Goal: Task Accomplishment & Management: Manage account settings

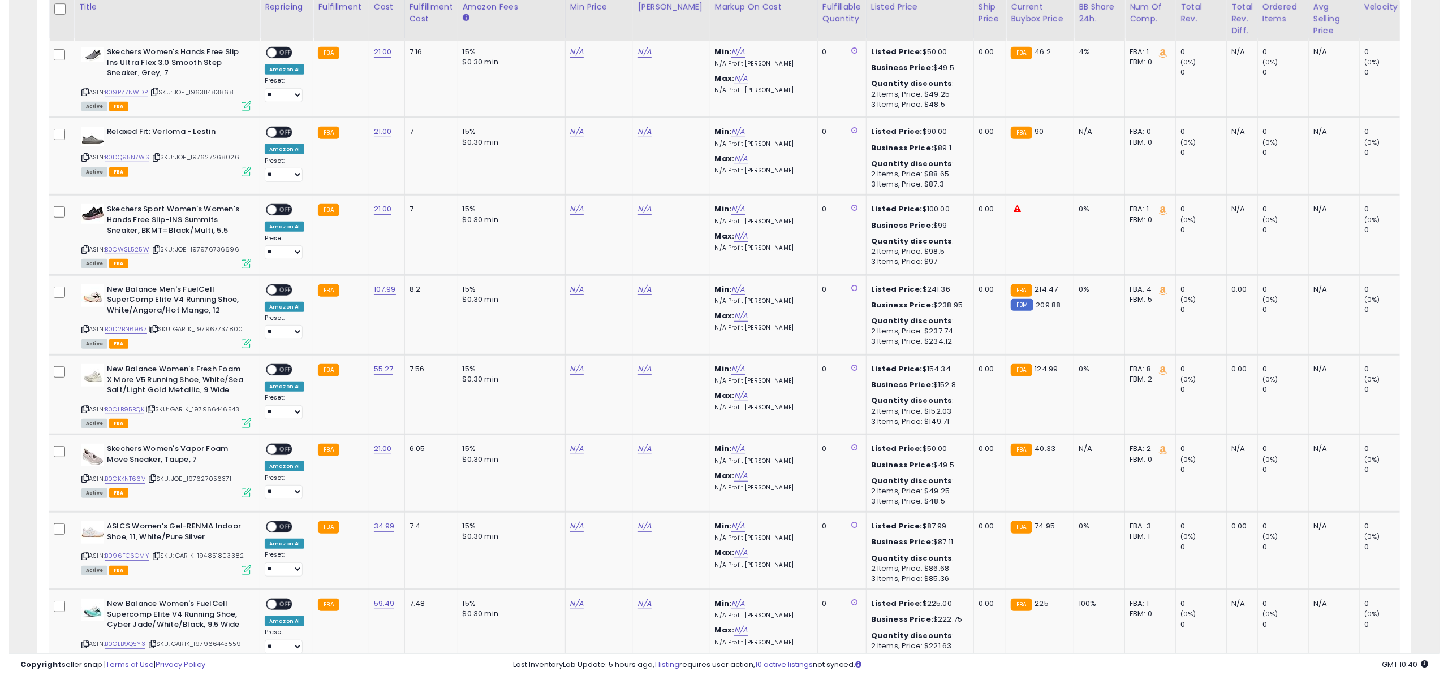
scroll to position [557, 0]
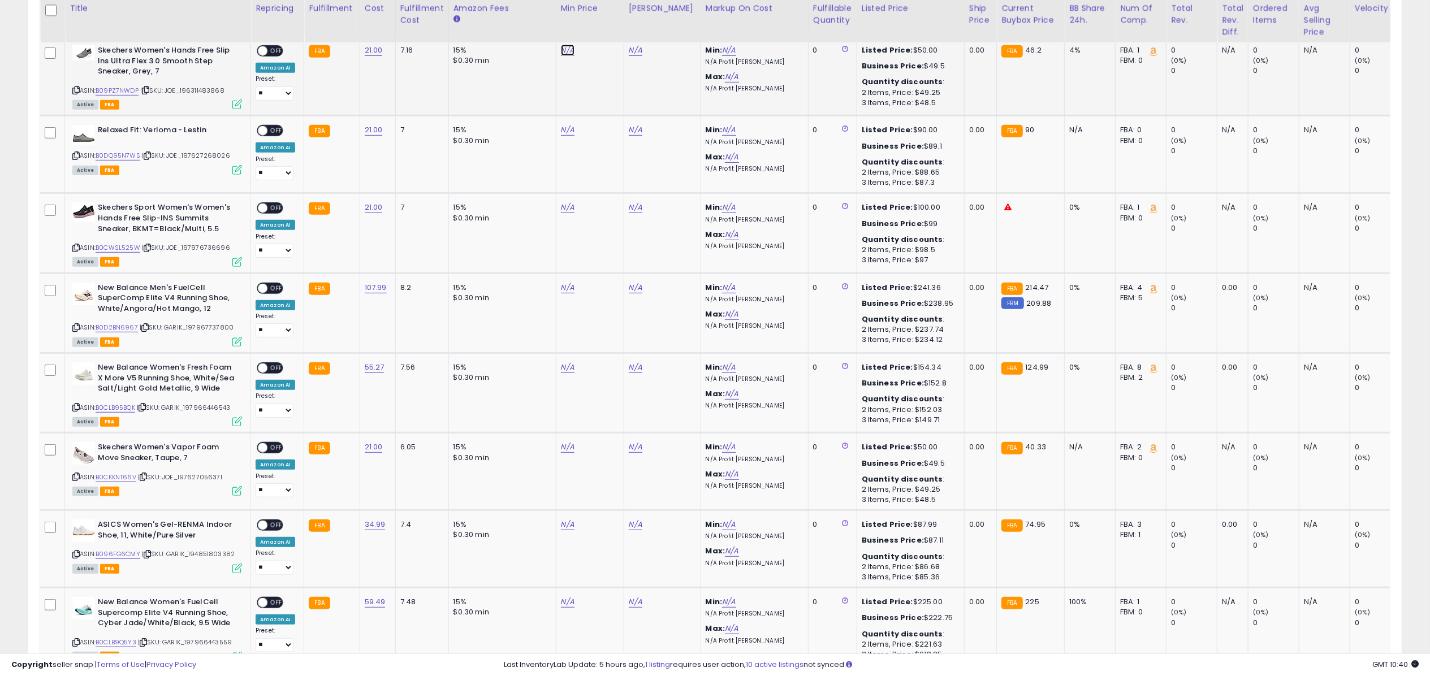
click at [570, 55] on link "N/A" at bounding box center [568, 50] width 14 height 11
type input "****"
click button "submit" at bounding box center [597, 21] width 19 height 17
click at [568, 127] on link "N/A" at bounding box center [568, 129] width 14 height 11
type input "*****"
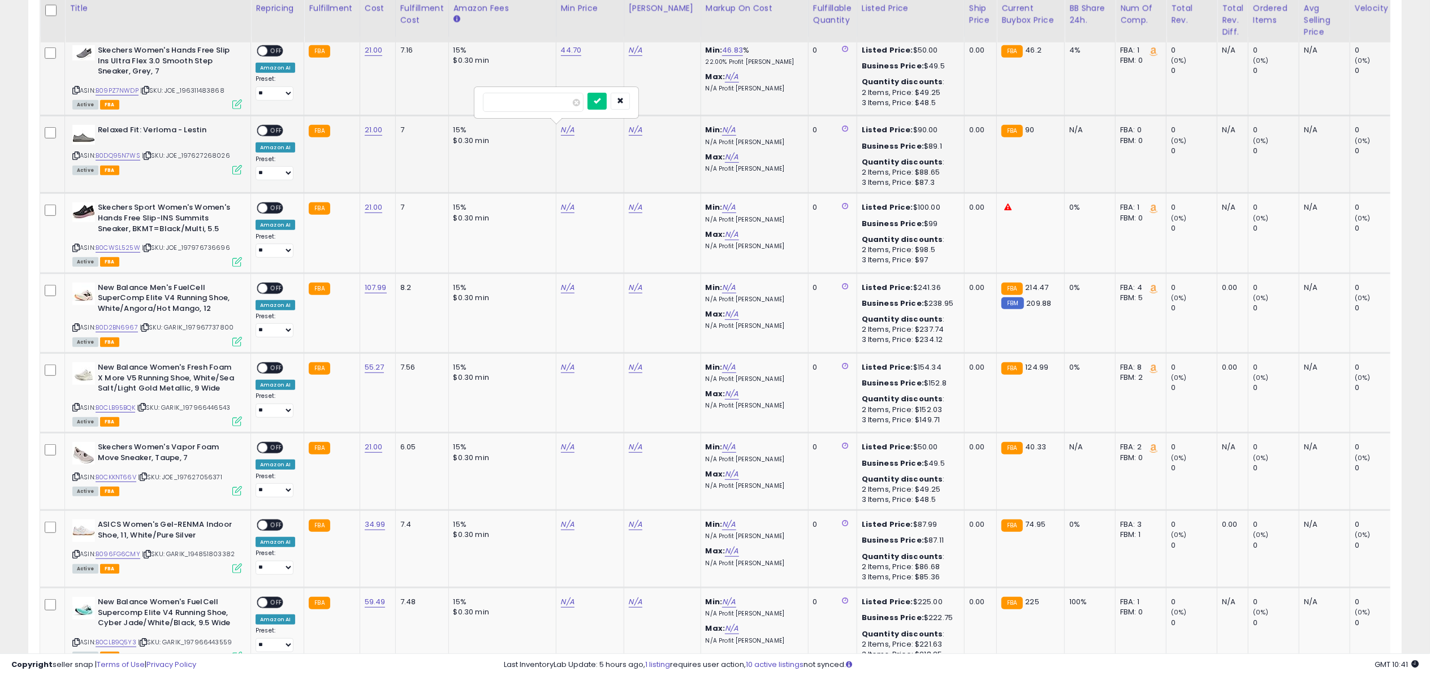
click button "submit" at bounding box center [597, 101] width 19 height 17
click at [568, 209] on link "N/A" at bounding box center [568, 207] width 14 height 11
type input "*****"
click button "submit" at bounding box center [597, 178] width 19 height 17
click at [568, 448] on link "N/A" at bounding box center [568, 447] width 14 height 11
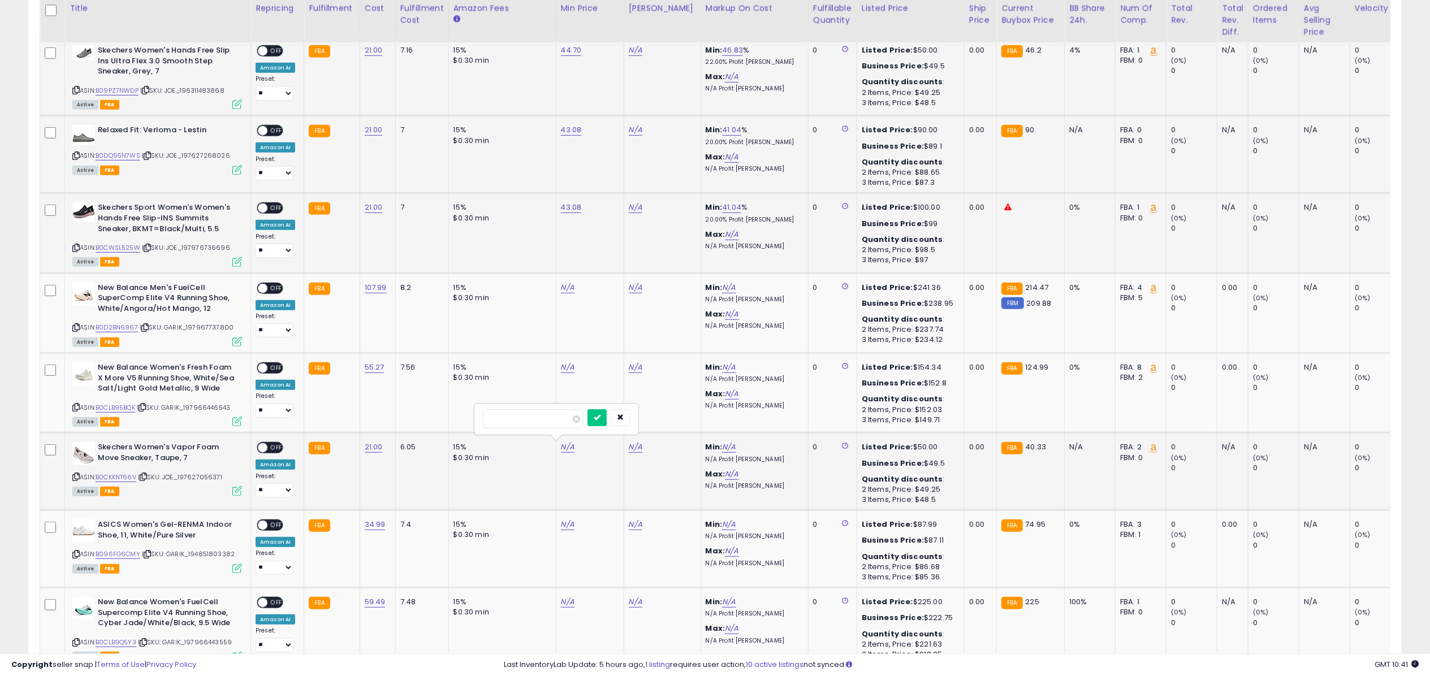
type input "*****"
click button "submit" at bounding box center [597, 417] width 19 height 17
click at [116, 93] on link "B09PZ7NWDP" at bounding box center [117, 91] width 43 height 10
click at [120, 153] on link "B0DQ95N7WS" at bounding box center [118, 156] width 45 height 10
click at [119, 248] on link "B0CWSL525W" at bounding box center [118, 248] width 45 height 10
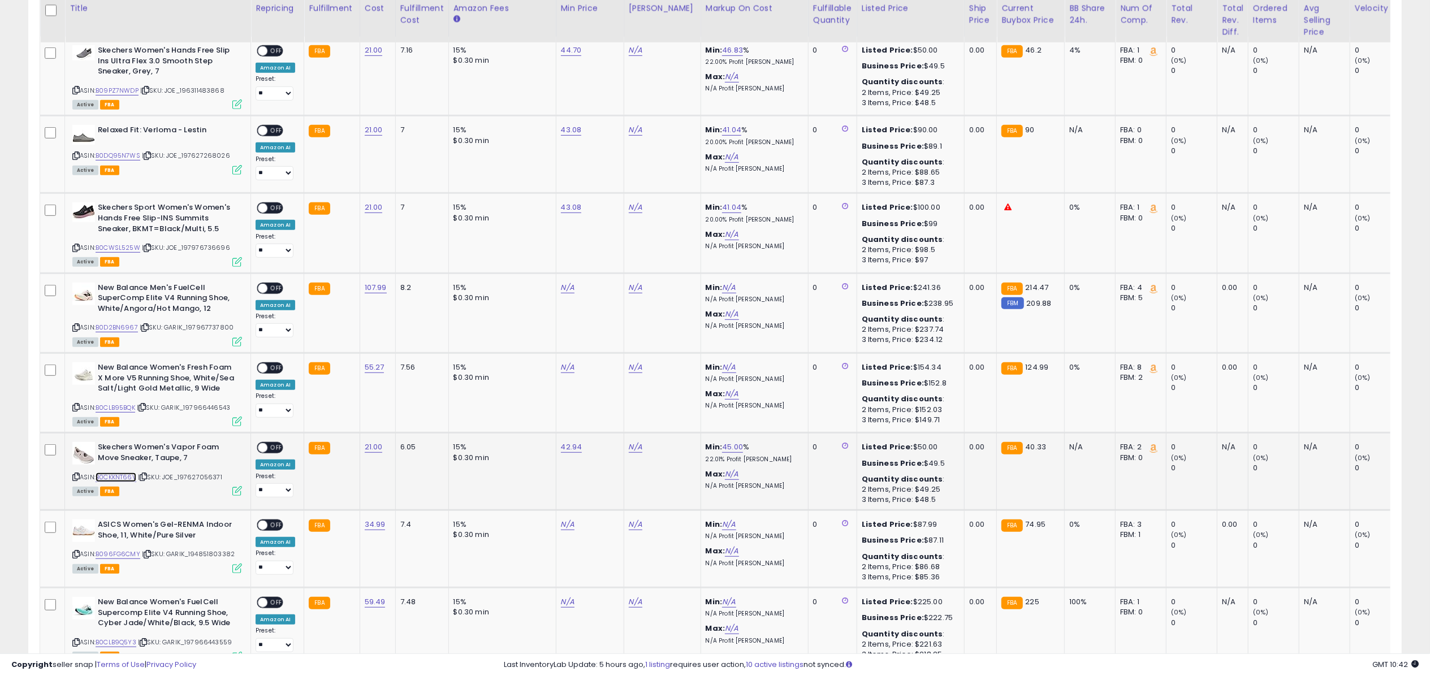
click at [122, 480] on link "B0CKKNT66V" at bounding box center [116, 478] width 41 height 10
drag, startPoint x: 630, startPoint y: 51, endPoint x: 607, endPoint y: 49, distance: 22.7
click at [629, 51] on link "N/A" at bounding box center [636, 50] width 14 height 11
type input "*****"
click button "submit" at bounding box center [664, 21] width 19 height 17
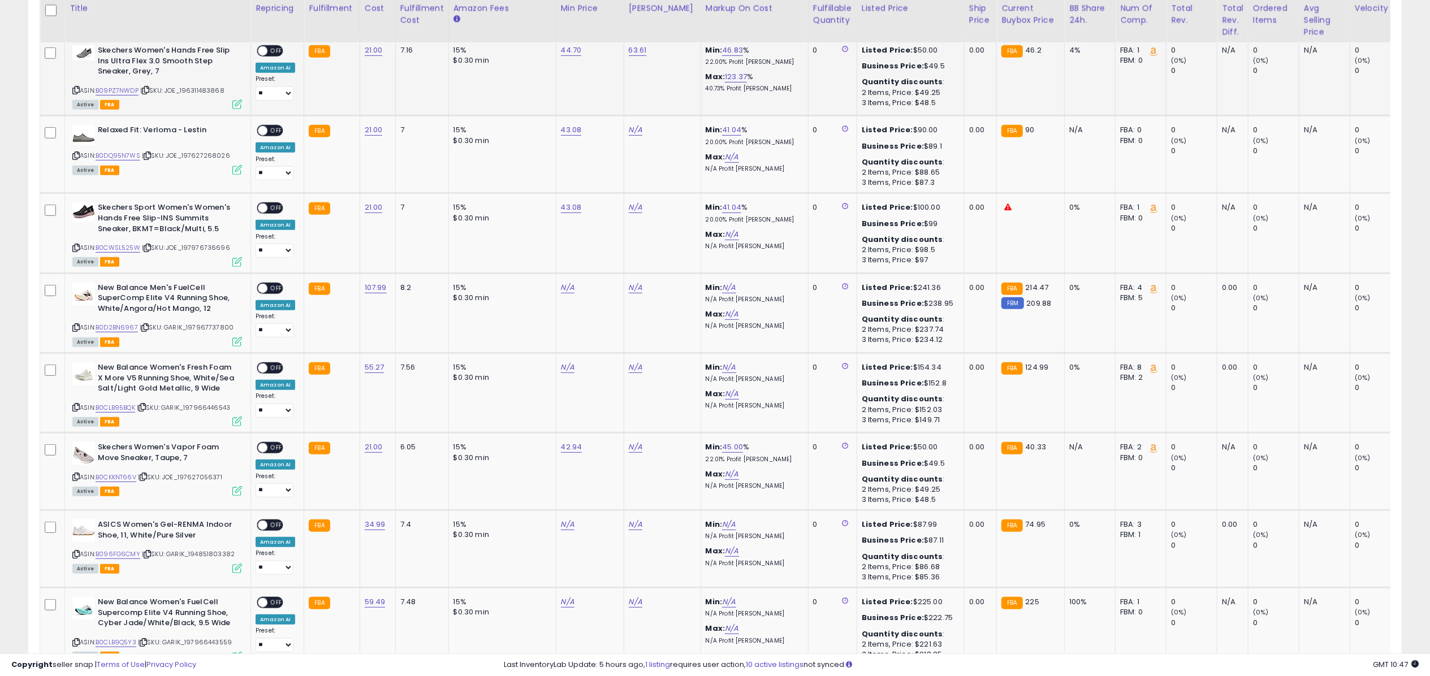
click at [275, 49] on span "OFF" at bounding box center [276, 51] width 18 height 10
click at [240, 101] on div "ASIN: B09PZ7NWDP | SKU: JOE_196311483868 Active FBA" at bounding box center [157, 76] width 170 height 63
click at [239, 103] on icon at bounding box center [237, 105] width 10 height 10
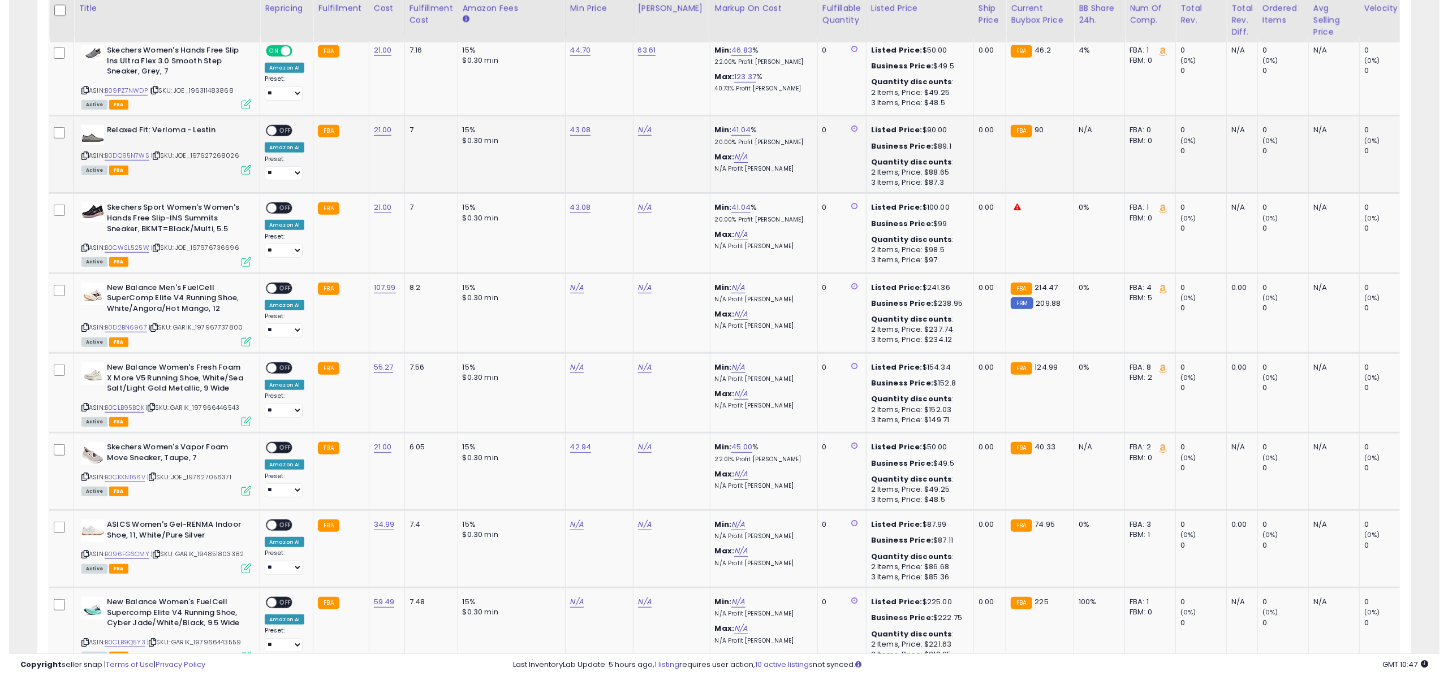
scroll to position [565272, 564707]
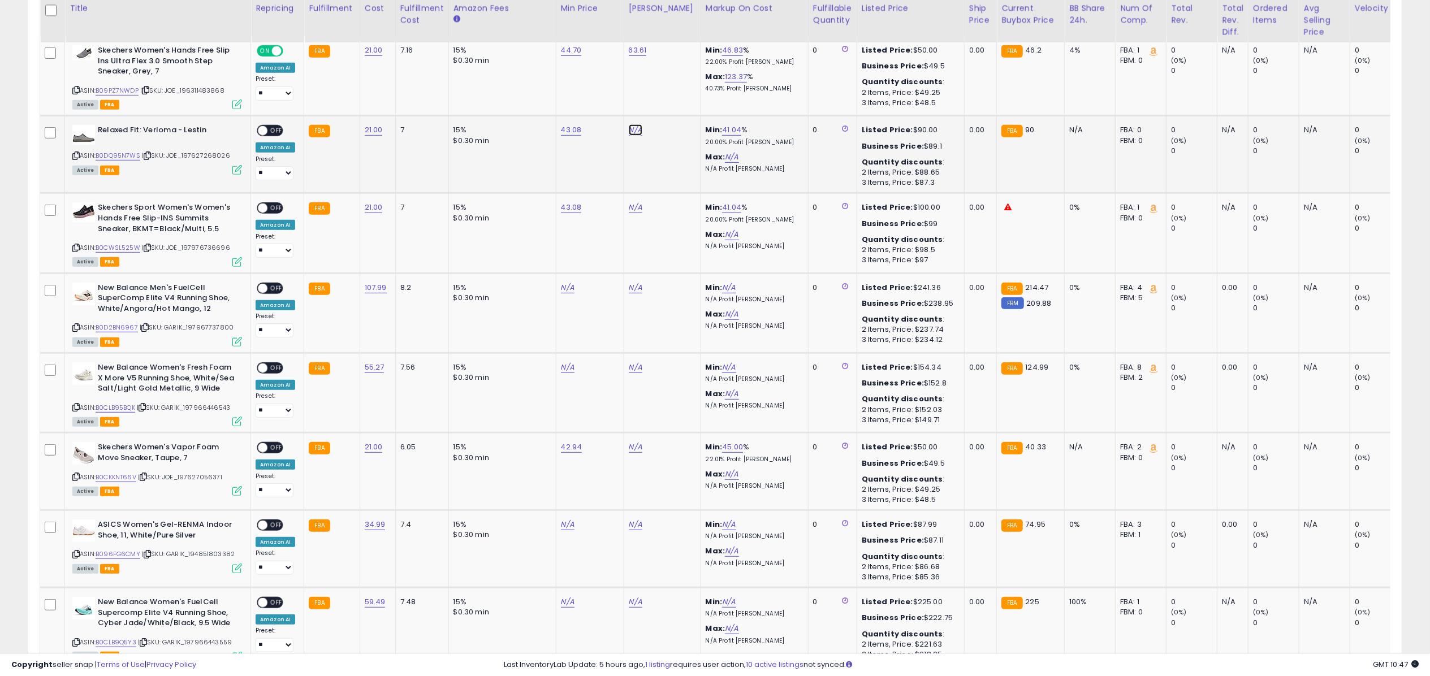
click at [630, 136] on link "N/A" at bounding box center [636, 129] width 14 height 11
type input "****"
click button "submit" at bounding box center [664, 101] width 19 height 17
click at [264, 133] on span at bounding box center [263, 131] width 10 height 10
click at [239, 174] on icon at bounding box center [237, 170] width 10 height 10
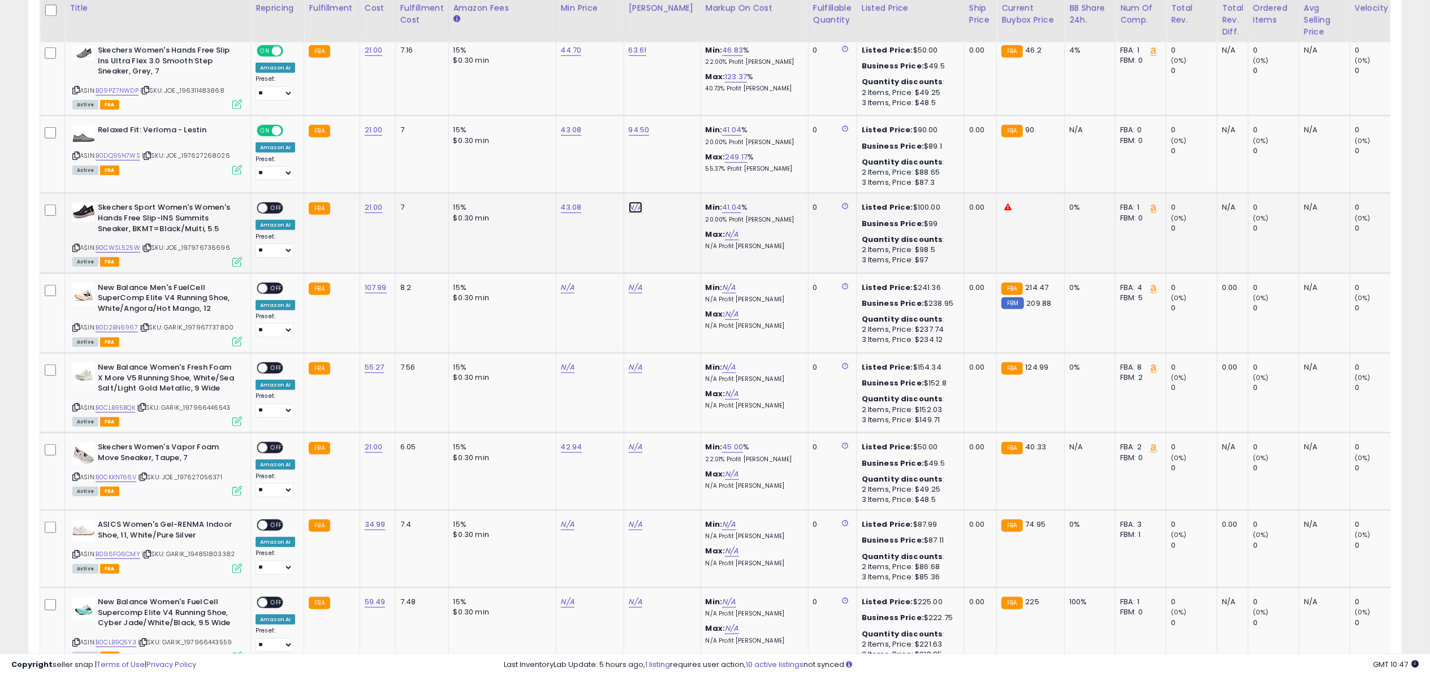
click at [636, 206] on link "N/A" at bounding box center [636, 207] width 14 height 11
type input "******"
click button "submit" at bounding box center [664, 178] width 19 height 17
click at [274, 208] on span "OFF" at bounding box center [276, 209] width 18 height 10
click at [236, 261] on icon at bounding box center [237, 262] width 10 height 10
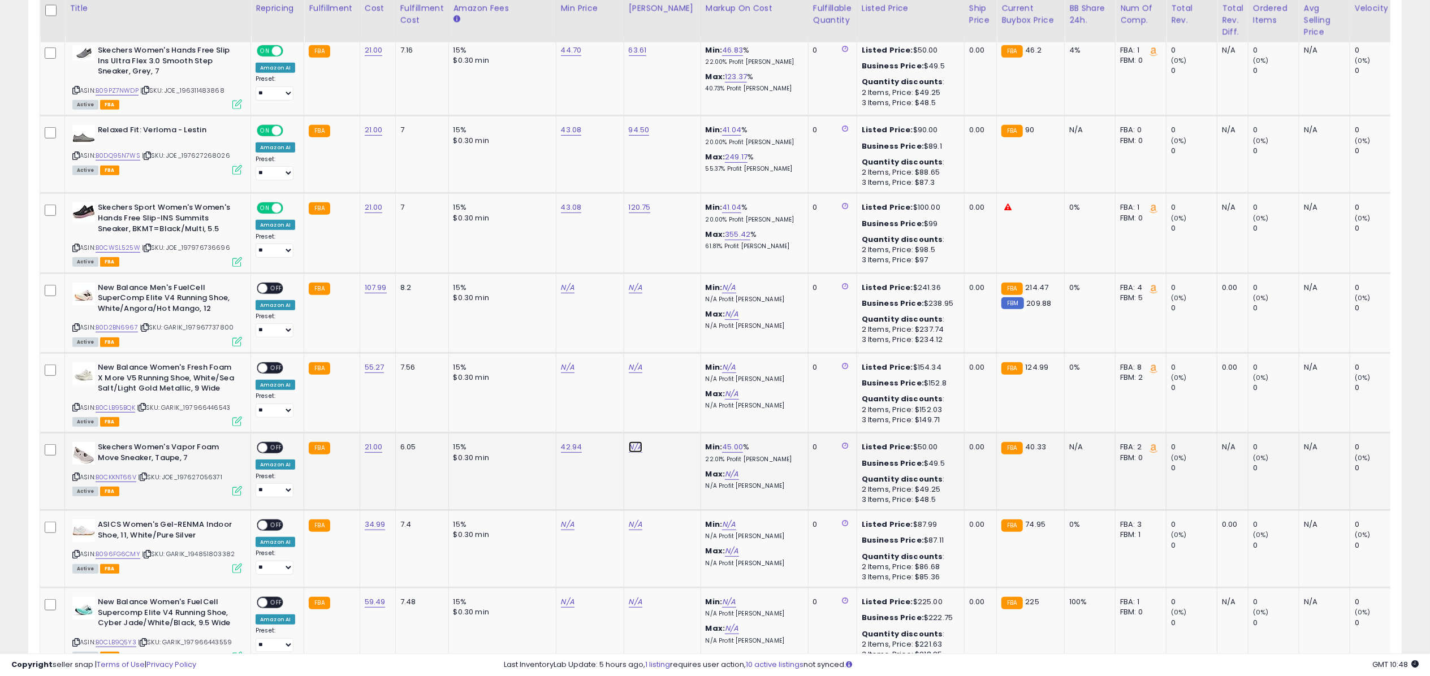
click at [632, 450] on link "N/A" at bounding box center [636, 447] width 14 height 11
type input "*****"
click button "submit" at bounding box center [664, 417] width 19 height 17
drag, startPoint x: 277, startPoint y: 450, endPoint x: 239, endPoint y: 487, distance: 54.0
click at [277, 450] on span "OFF" at bounding box center [276, 448] width 18 height 10
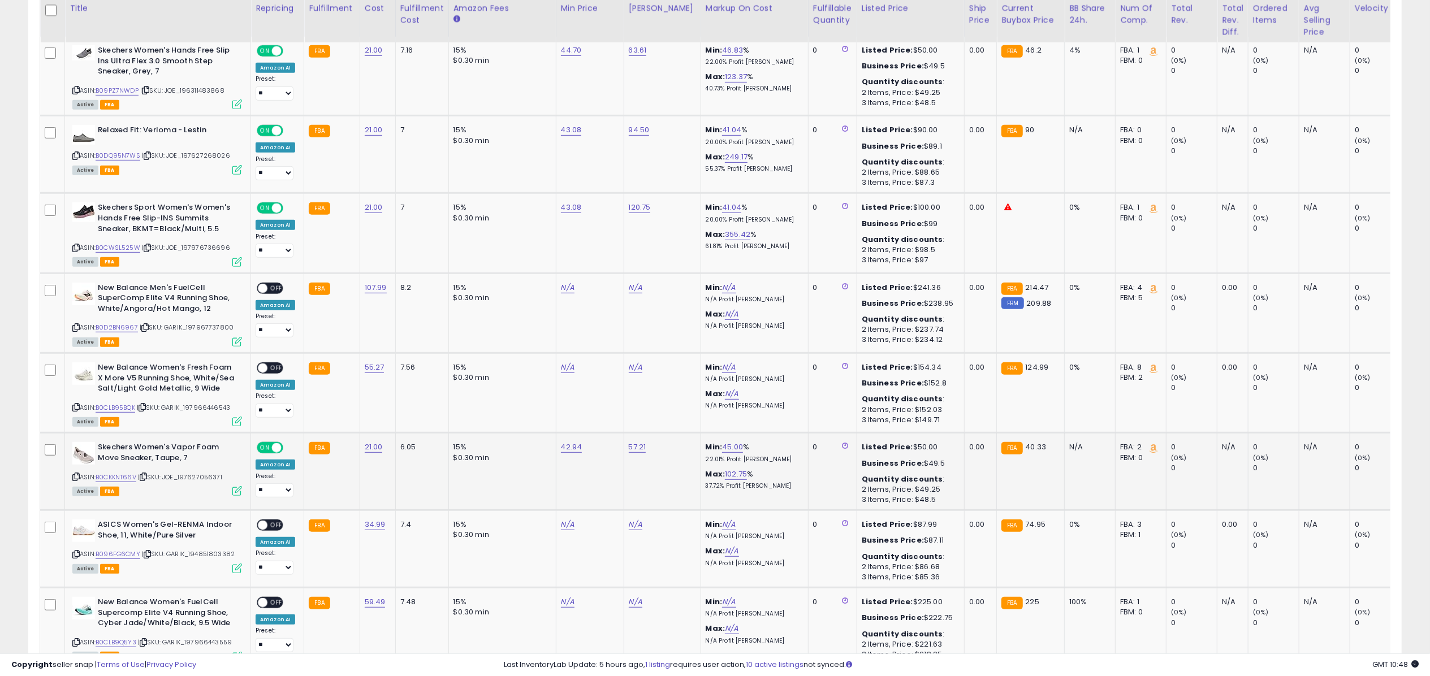
click at [232, 493] on icon at bounding box center [237, 491] width 10 height 10
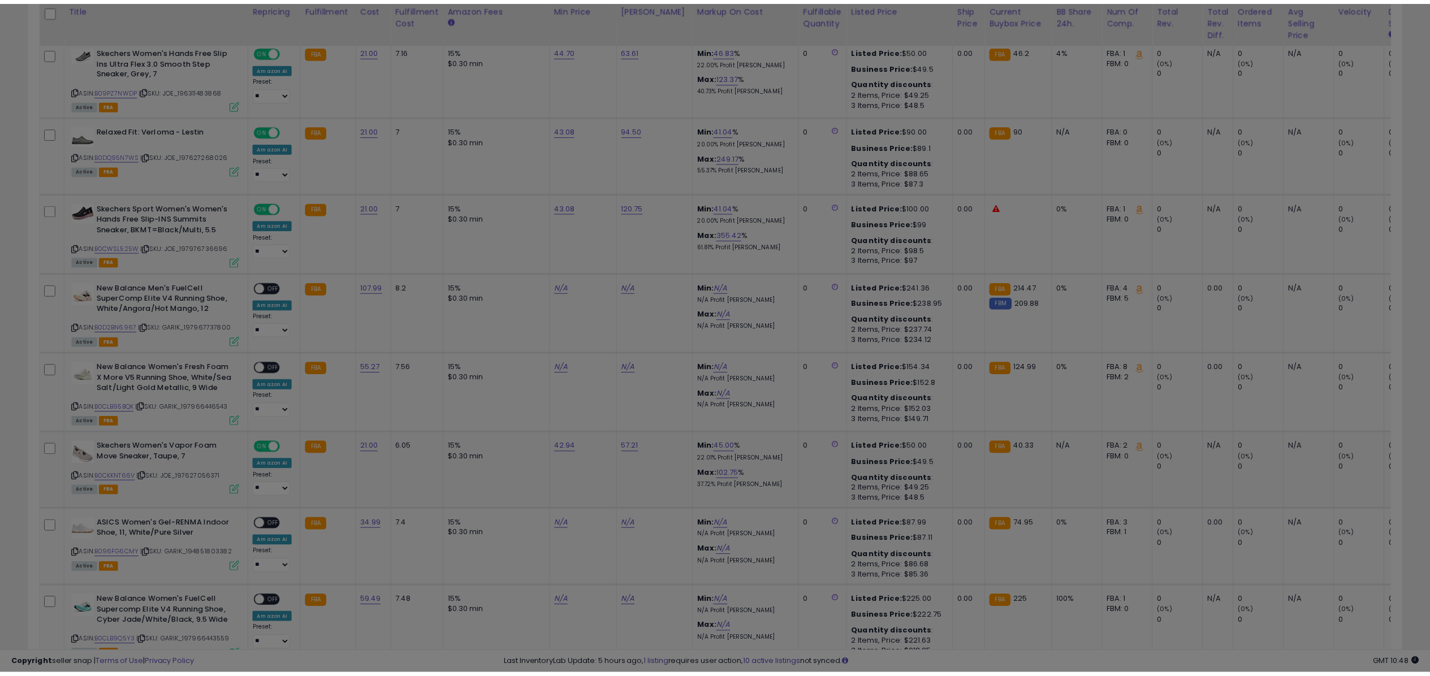
scroll to position [231, 808]
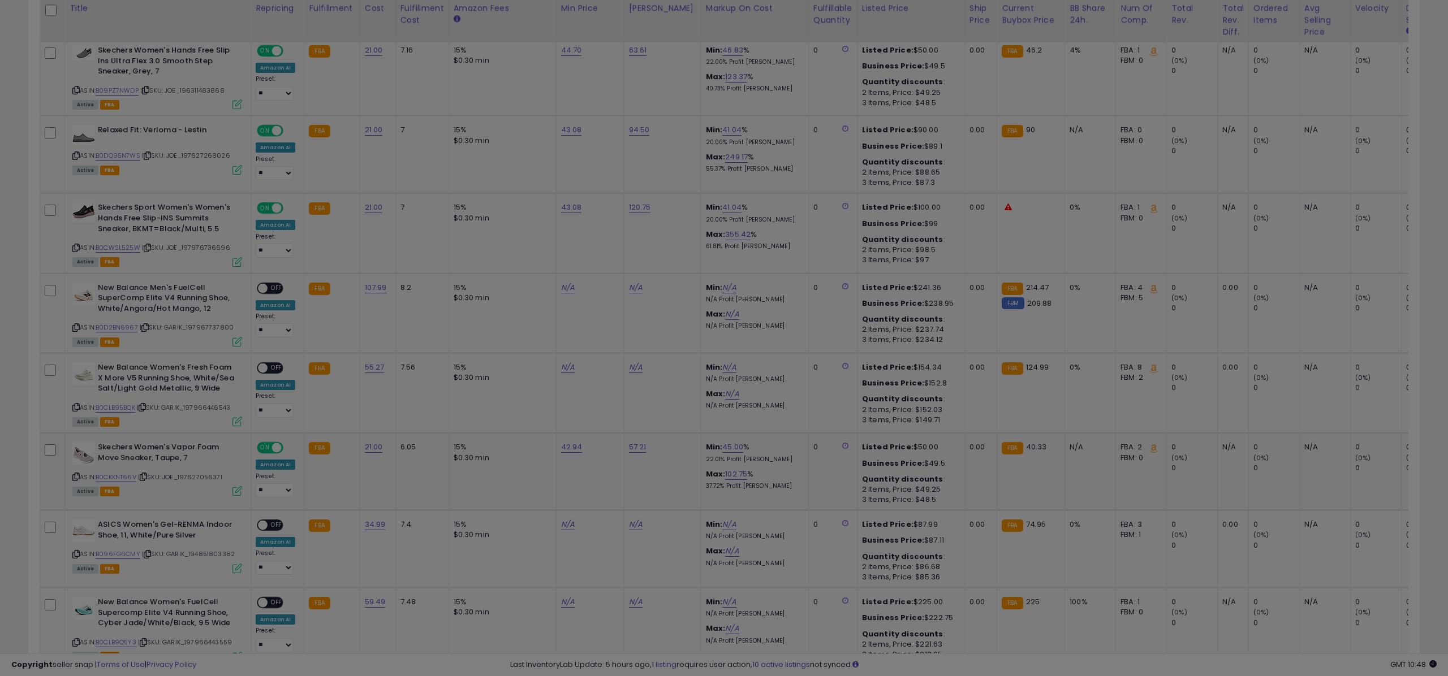
click at [0, 0] on div "× Close Retrieving listing data... Save & Close Cancel" at bounding box center [0, 0] width 0 height 0
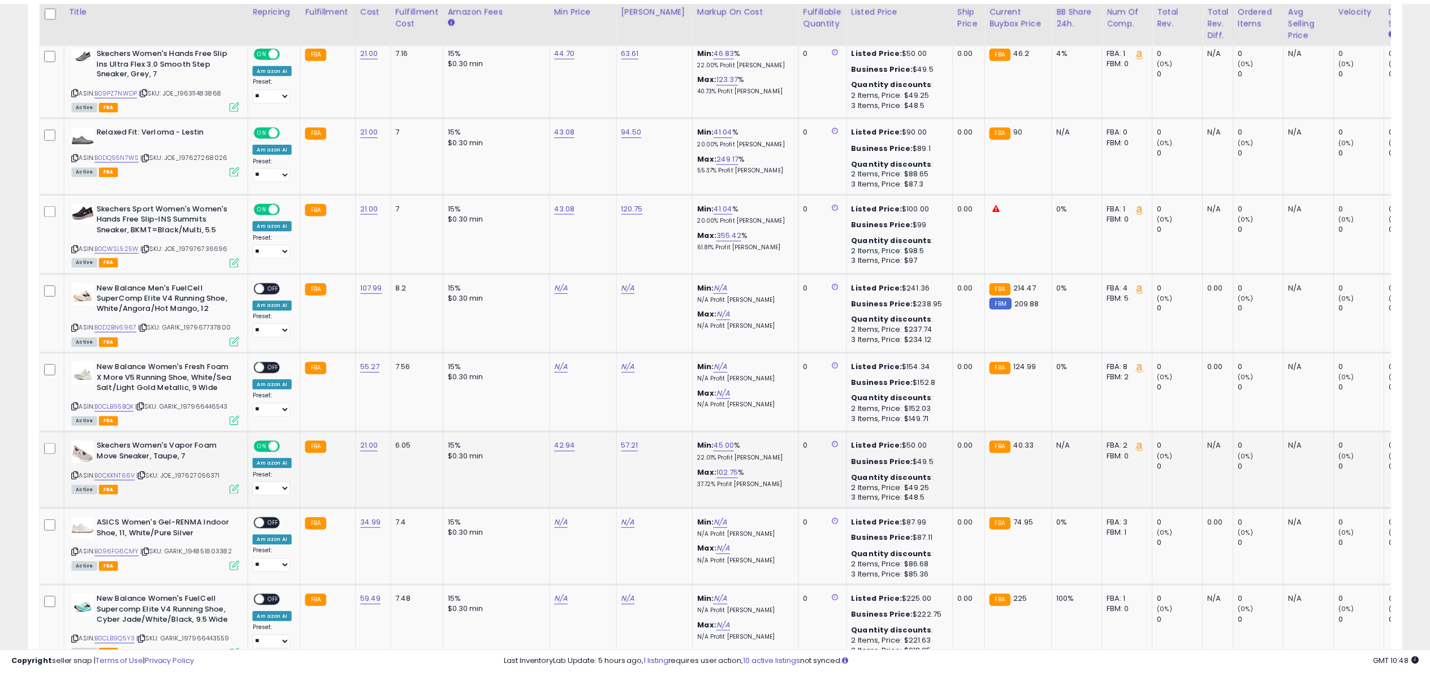
scroll to position [231, 798]
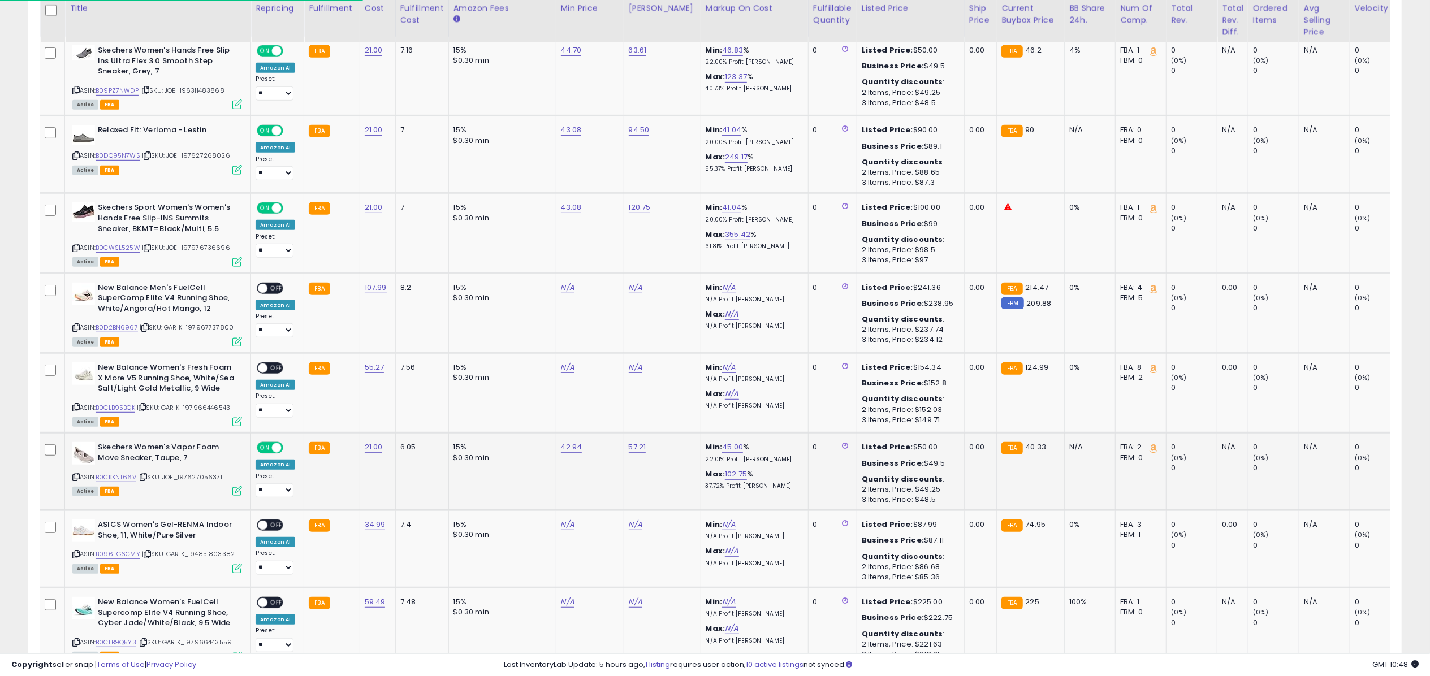
click at [234, 492] on icon at bounding box center [237, 491] width 10 height 10
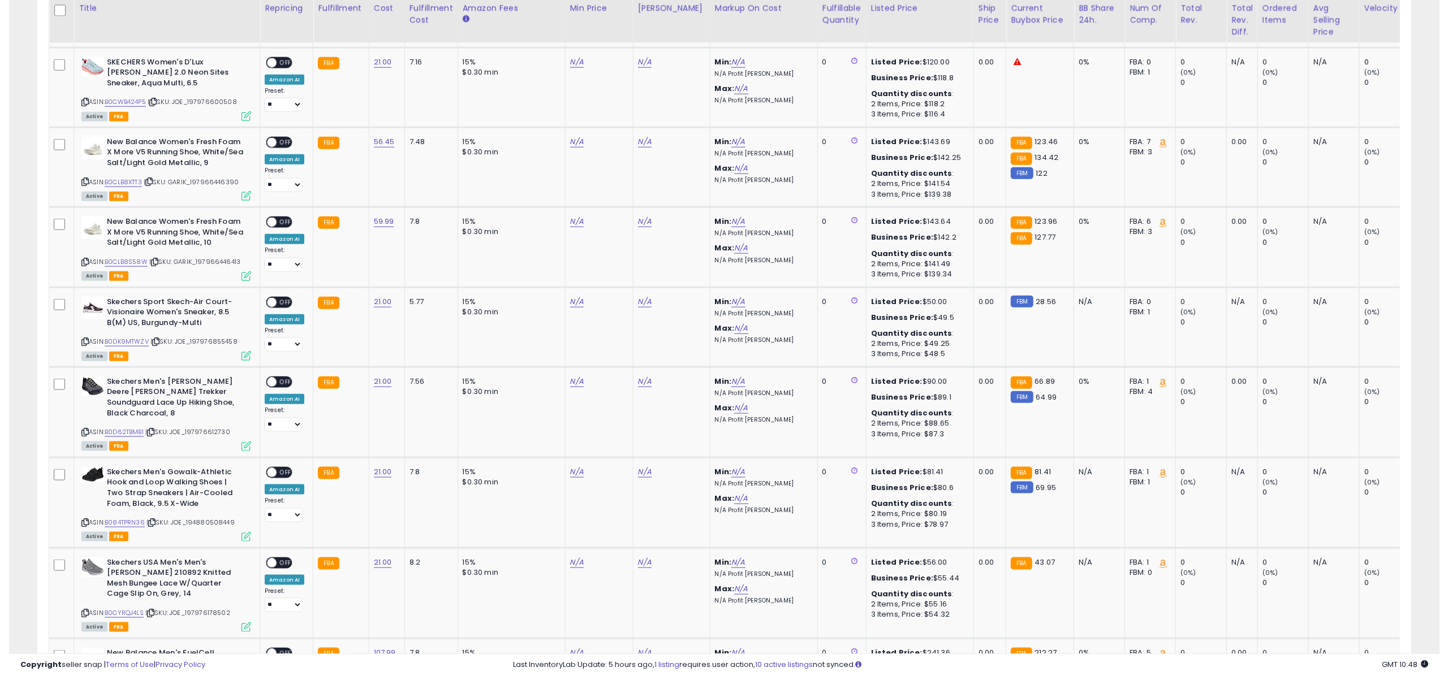
scroll to position [1181, 0]
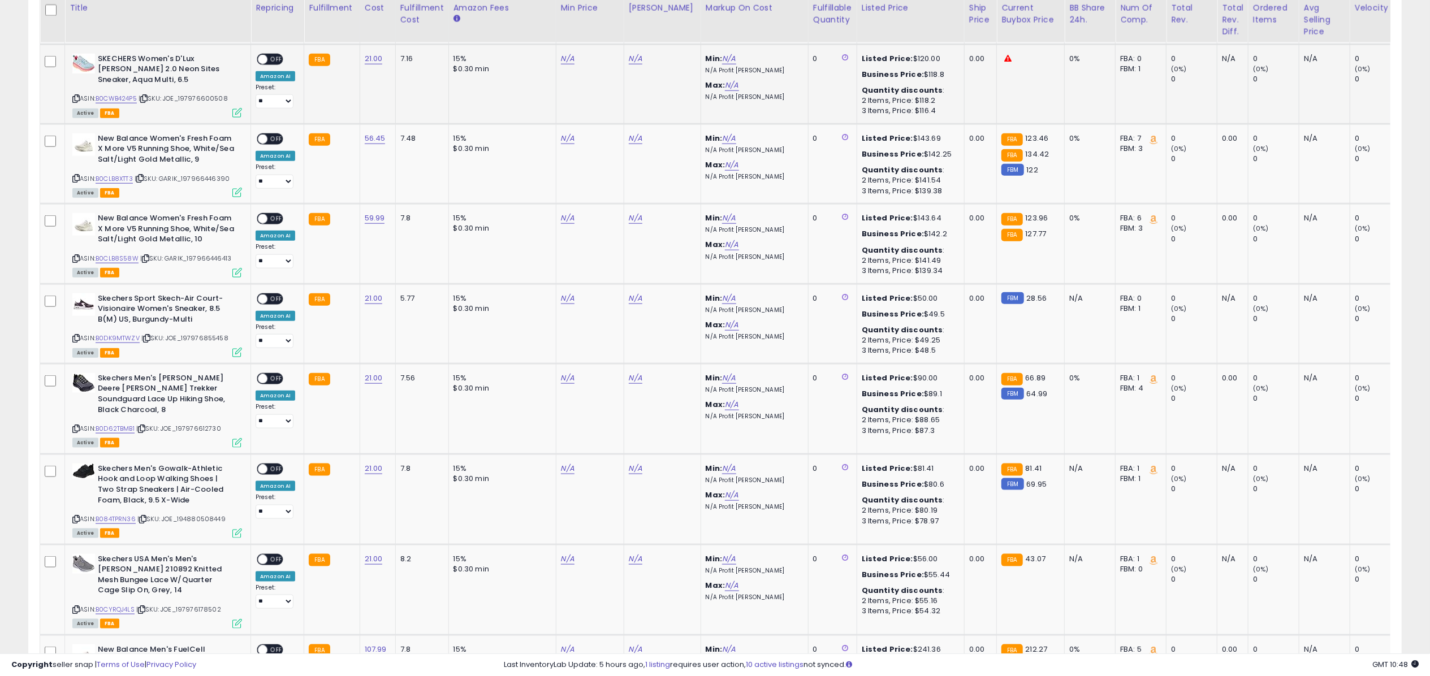
click at [569, 65] on td "N/A" at bounding box center [590, 84] width 68 height 80
click at [569, 60] on link "N/A" at bounding box center [568, 58] width 14 height 11
type input "*****"
click button "submit" at bounding box center [597, 28] width 19 height 17
click at [571, 297] on link "N/A" at bounding box center [568, 298] width 14 height 11
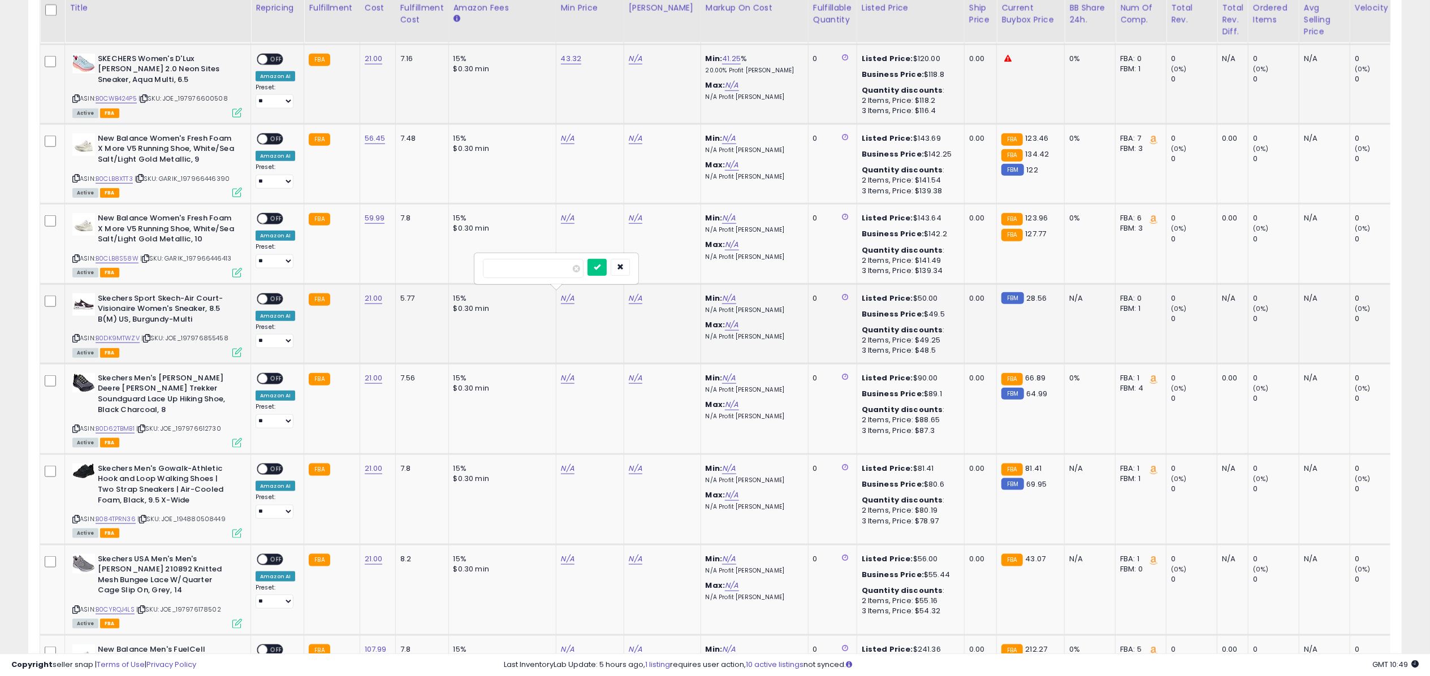
type input "*****"
click button "submit" at bounding box center [597, 267] width 19 height 17
click at [129, 102] on link "B0CWB424P5" at bounding box center [116, 99] width 41 height 10
click at [116, 337] on link "B0DK9MTWZV" at bounding box center [118, 339] width 44 height 10
click at [115, 424] on link "B0D62TBMB1" at bounding box center [115, 429] width 39 height 10
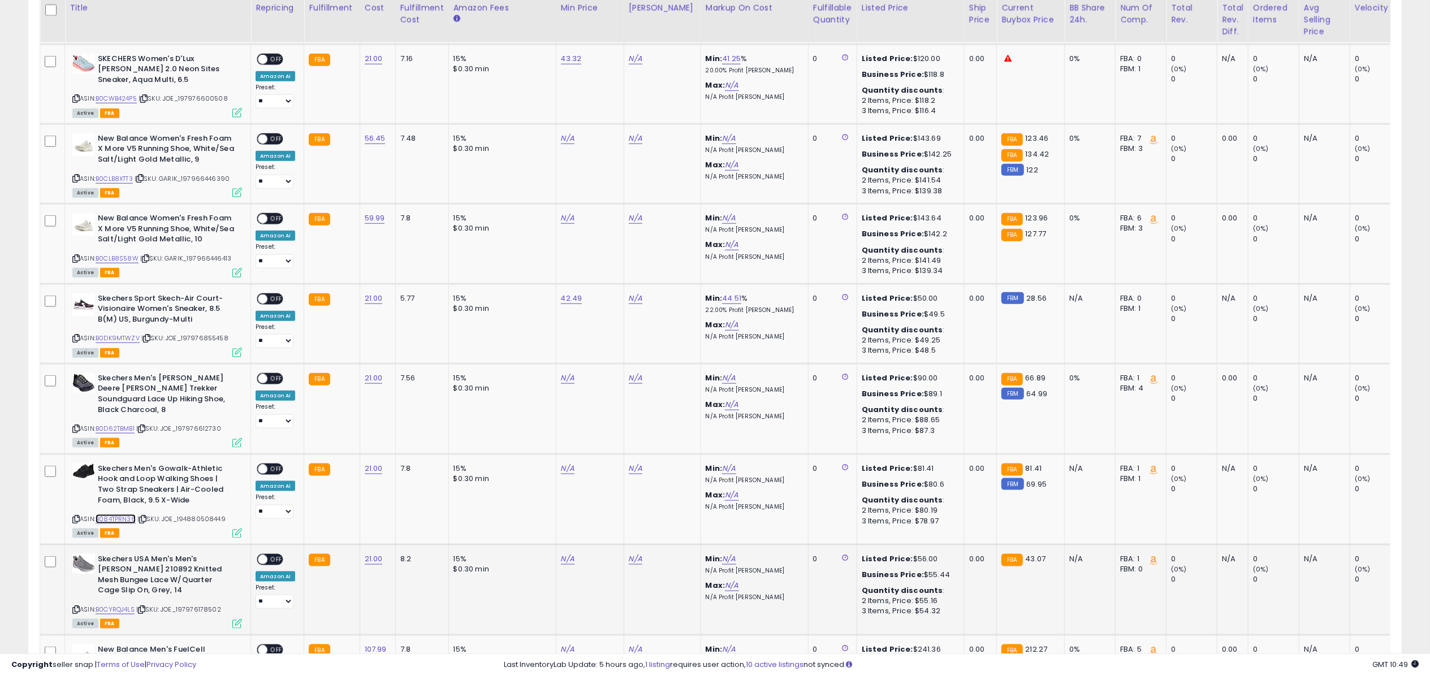
drag, startPoint x: 114, startPoint y: 510, endPoint x: 109, endPoint y: 536, distance: 26.4
click at [114, 515] on link "B084TPRN36" at bounding box center [116, 520] width 40 height 10
click at [115, 604] on div "ASIN: B0CYRQJ4LS | SKU: JOE_197976178502 Active FBA" at bounding box center [157, 591] width 170 height 74
click at [564, 379] on link "N/A" at bounding box center [568, 378] width 14 height 11
type input "*****"
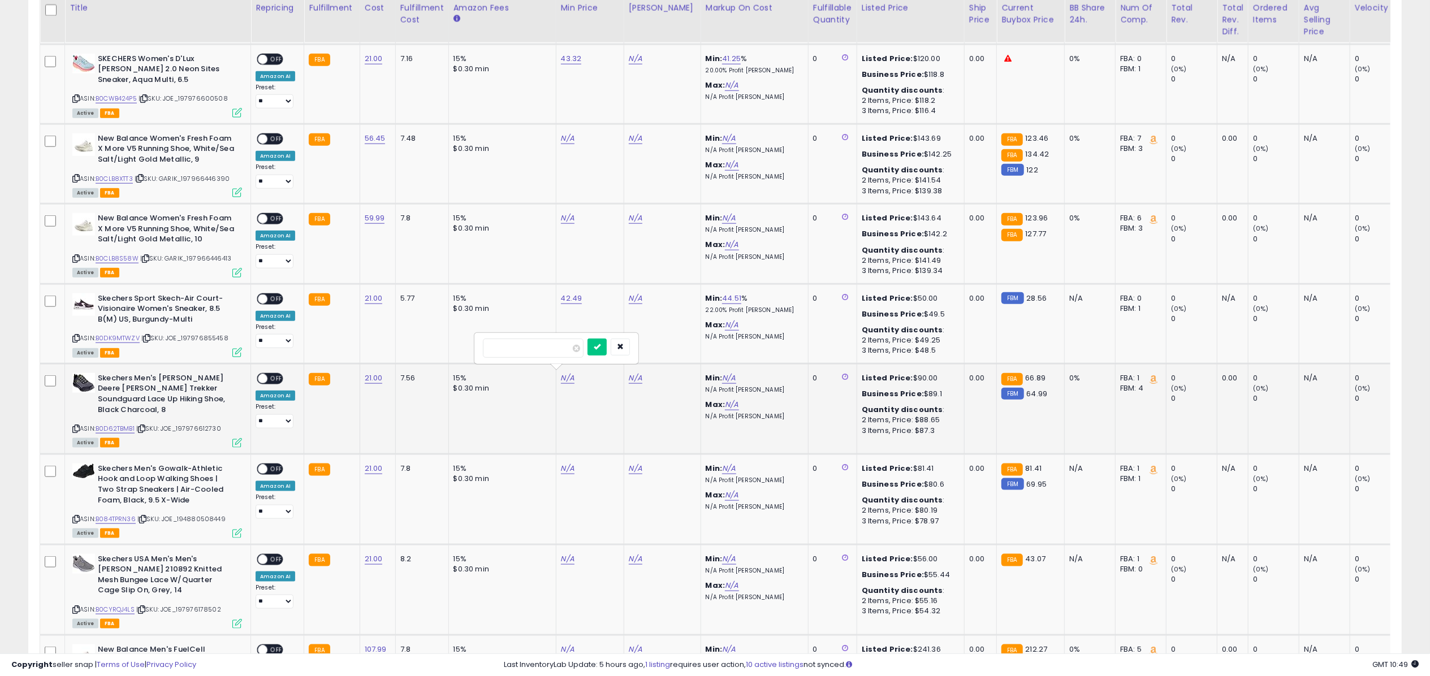
click button "submit" at bounding box center [597, 347] width 19 height 17
click at [564, 463] on link "N/A" at bounding box center [568, 468] width 14 height 11
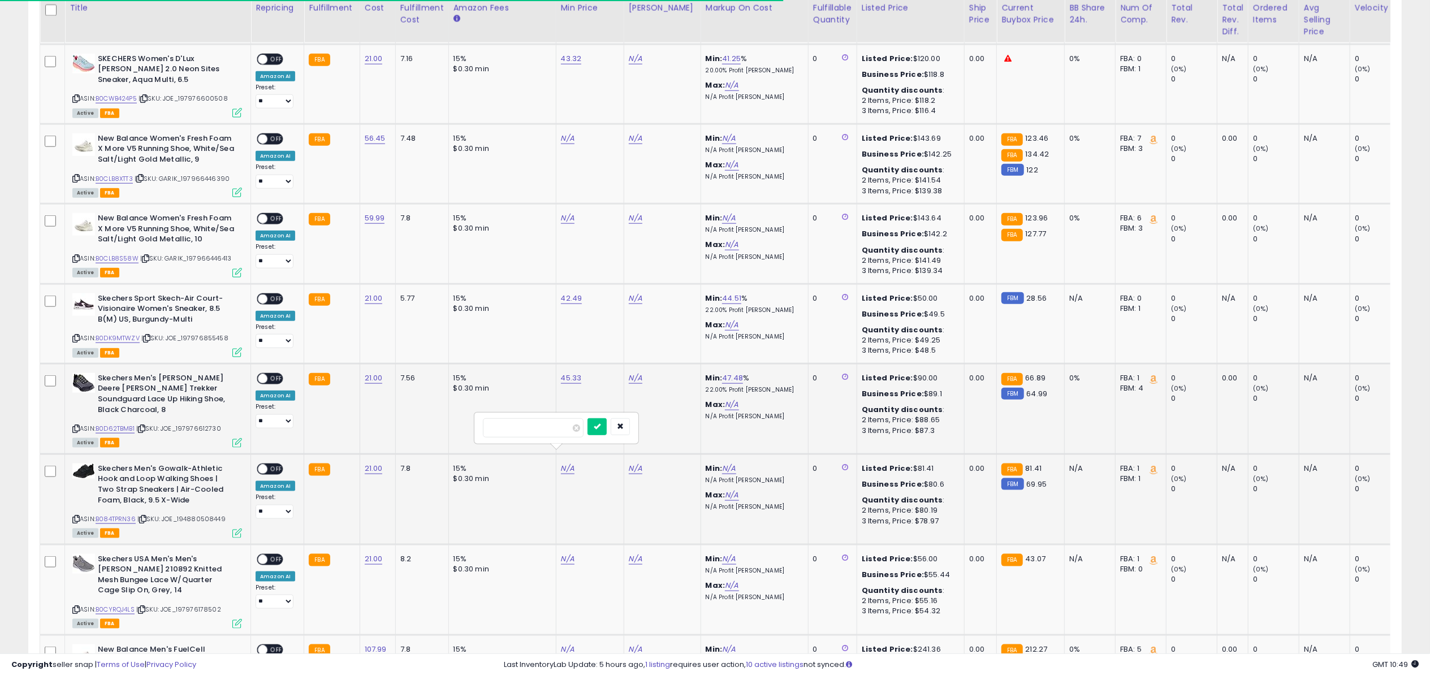
type input "*****"
click button "submit" at bounding box center [597, 426] width 19 height 17
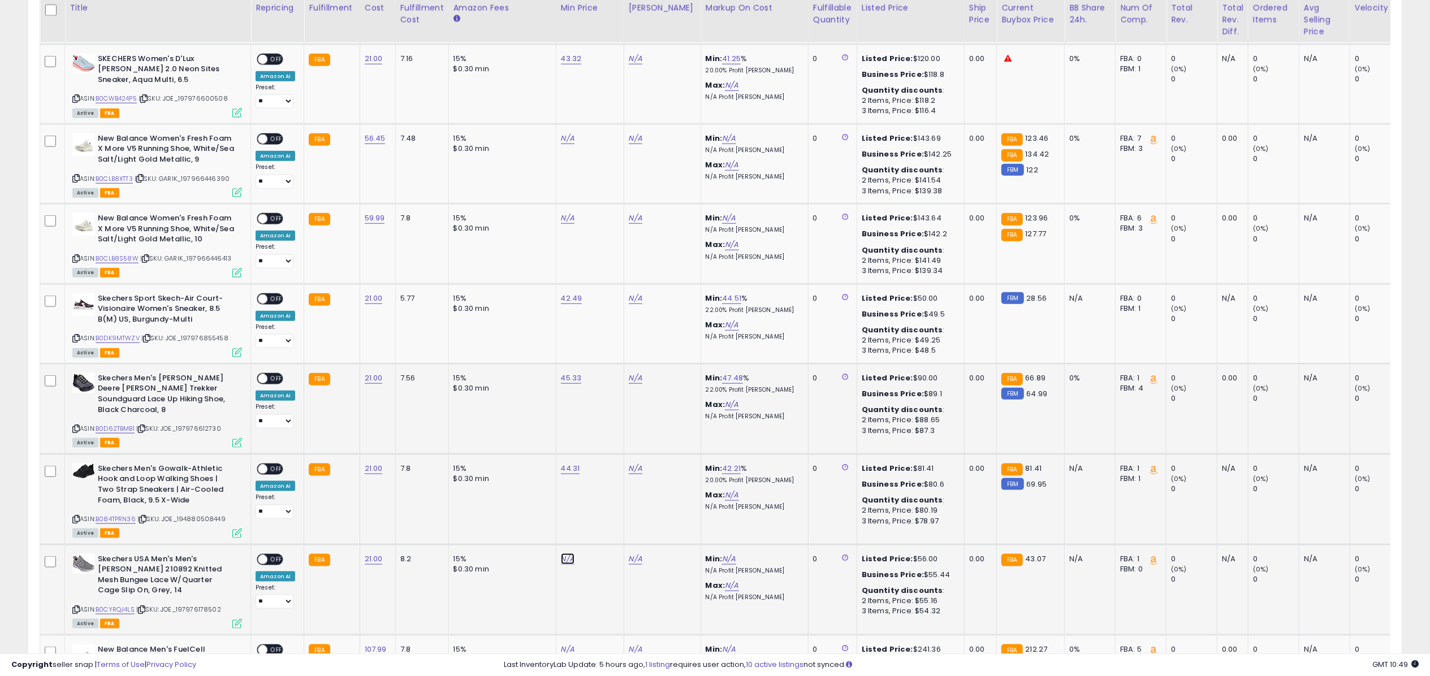
click at [568, 554] on link "N/A" at bounding box center [568, 559] width 14 height 11
type input "*"
type input "*****"
click button "submit" at bounding box center [597, 516] width 19 height 17
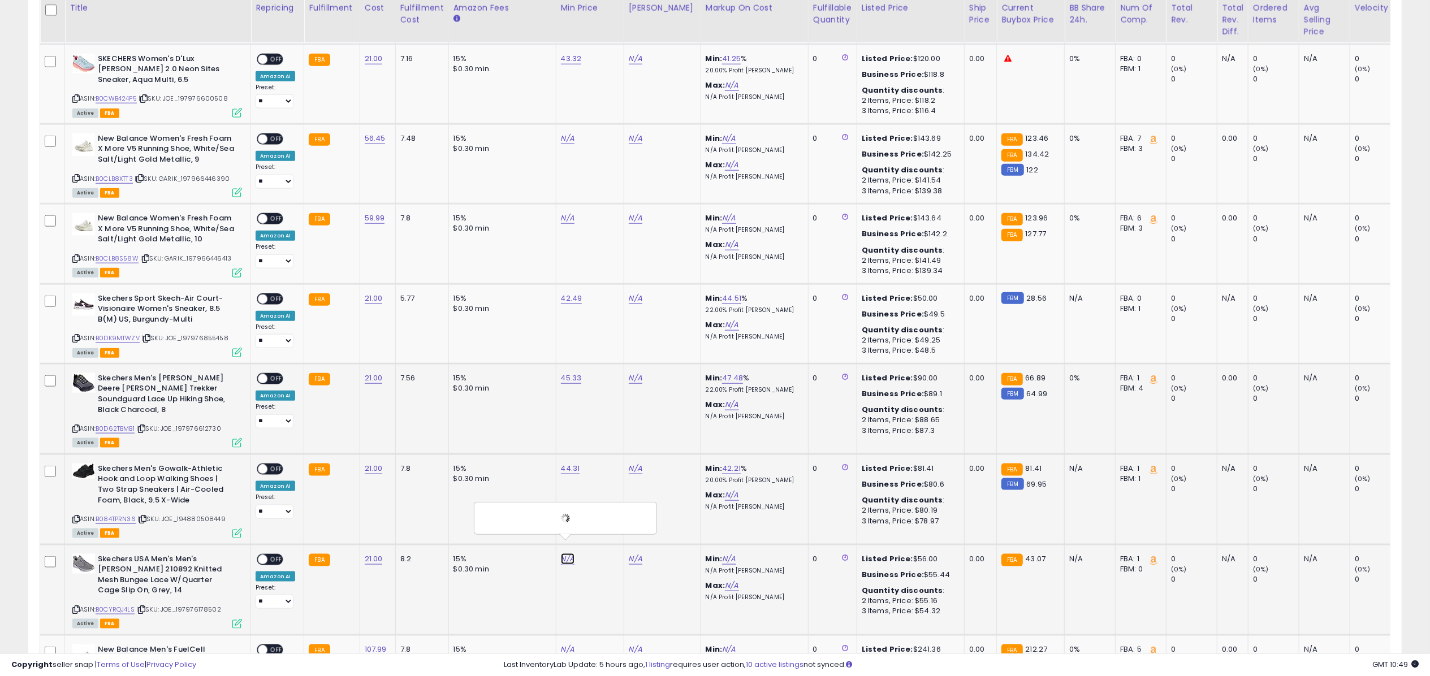
click at [568, 554] on link "N/A" at bounding box center [568, 559] width 14 height 11
click at [568, 554] on link "43.06" at bounding box center [571, 559] width 21 height 11
type input "*****"
click button "submit" at bounding box center [599, 516] width 19 height 17
click at [238, 619] on icon at bounding box center [237, 624] width 10 height 10
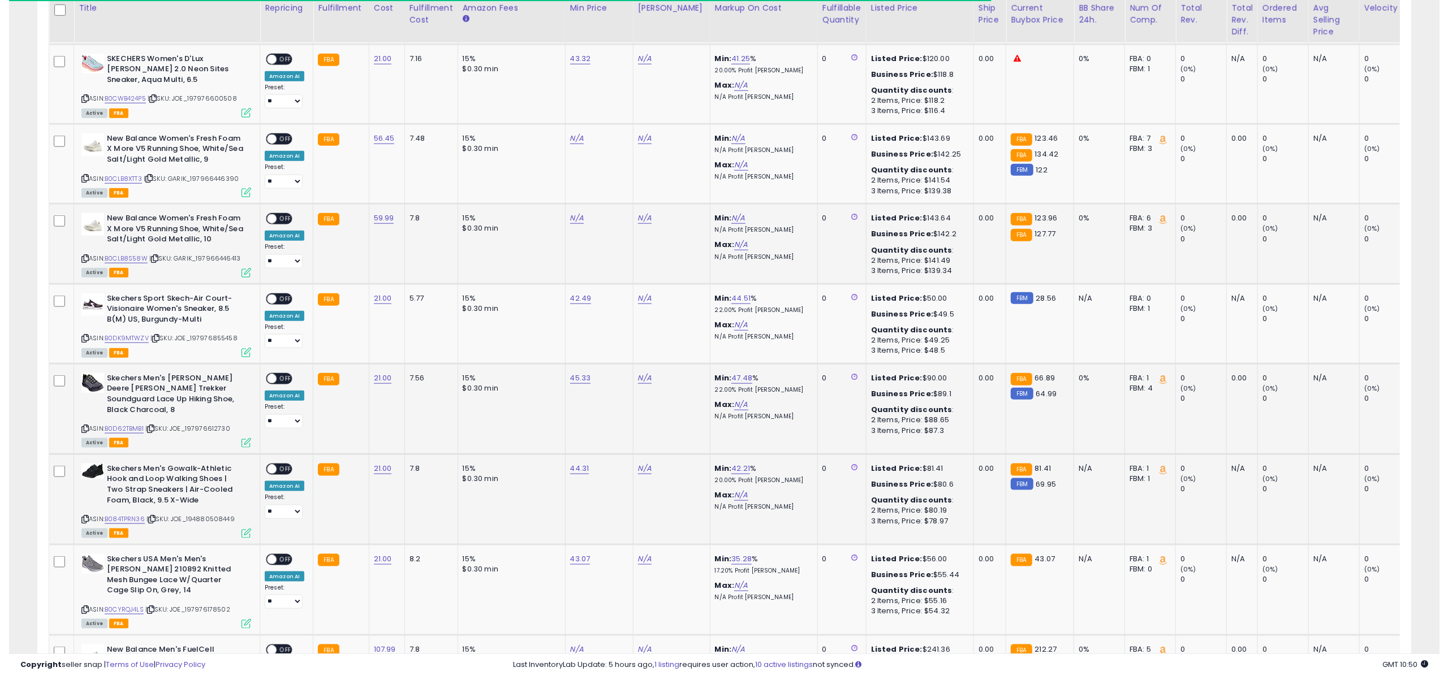
scroll to position [565272, 564707]
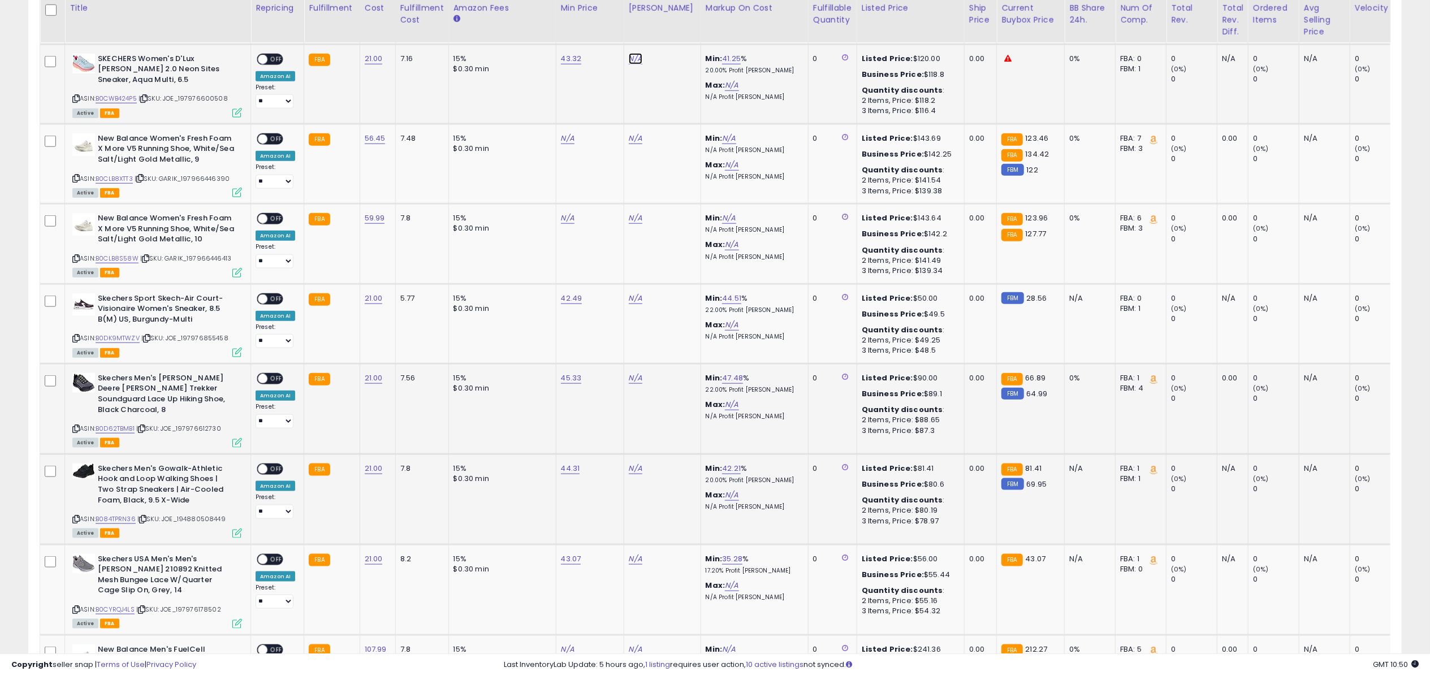
click at [634, 61] on link "N/A" at bounding box center [636, 58] width 14 height 11
type input "*****"
click button "submit" at bounding box center [664, 28] width 19 height 17
click at [270, 56] on span "OFF" at bounding box center [276, 59] width 18 height 10
click at [240, 107] on div "ASIN: B0CWB424P5 | SKU: JOE_197976600508 Active FBA" at bounding box center [157, 85] width 170 height 63
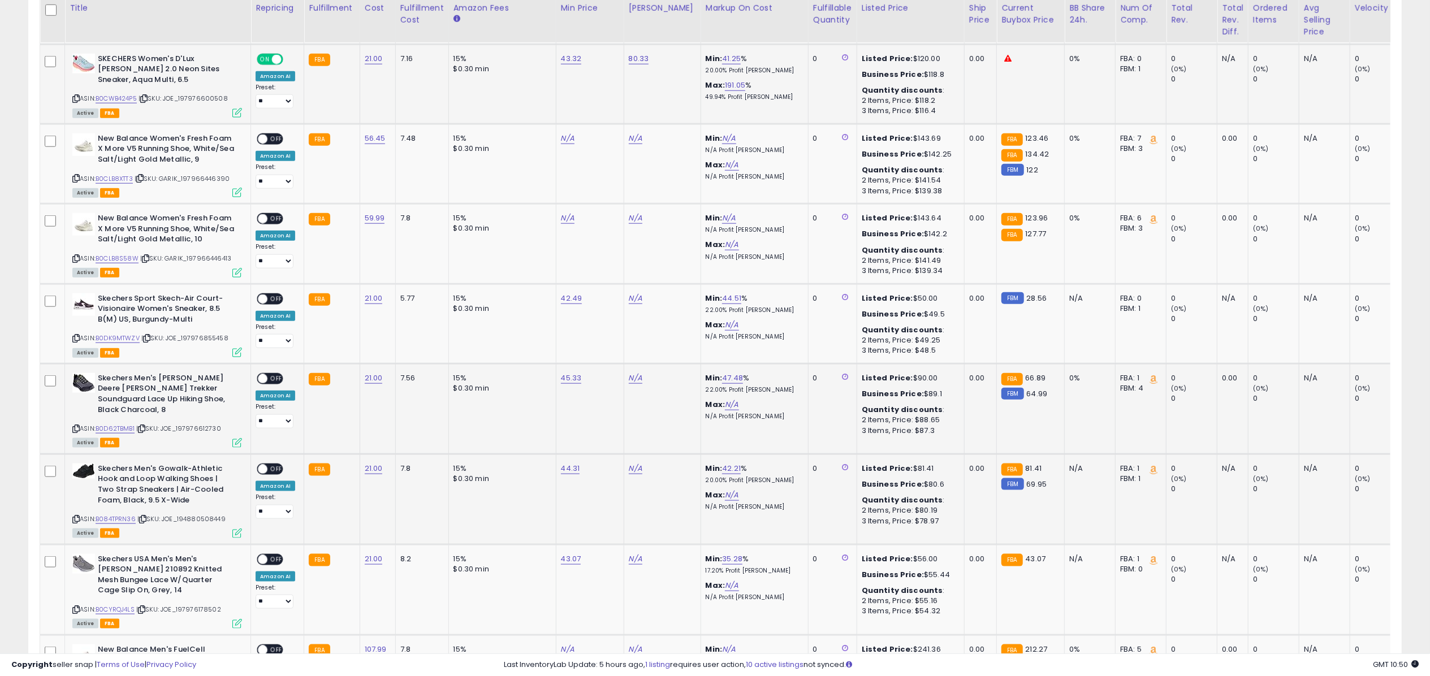
click at [236, 110] on icon at bounding box center [237, 113] width 10 height 10
click at [632, 300] on link "N/A" at bounding box center [636, 298] width 14 height 11
type input "*"
type input "*****"
click button "submit" at bounding box center [664, 267] width 19 height 17
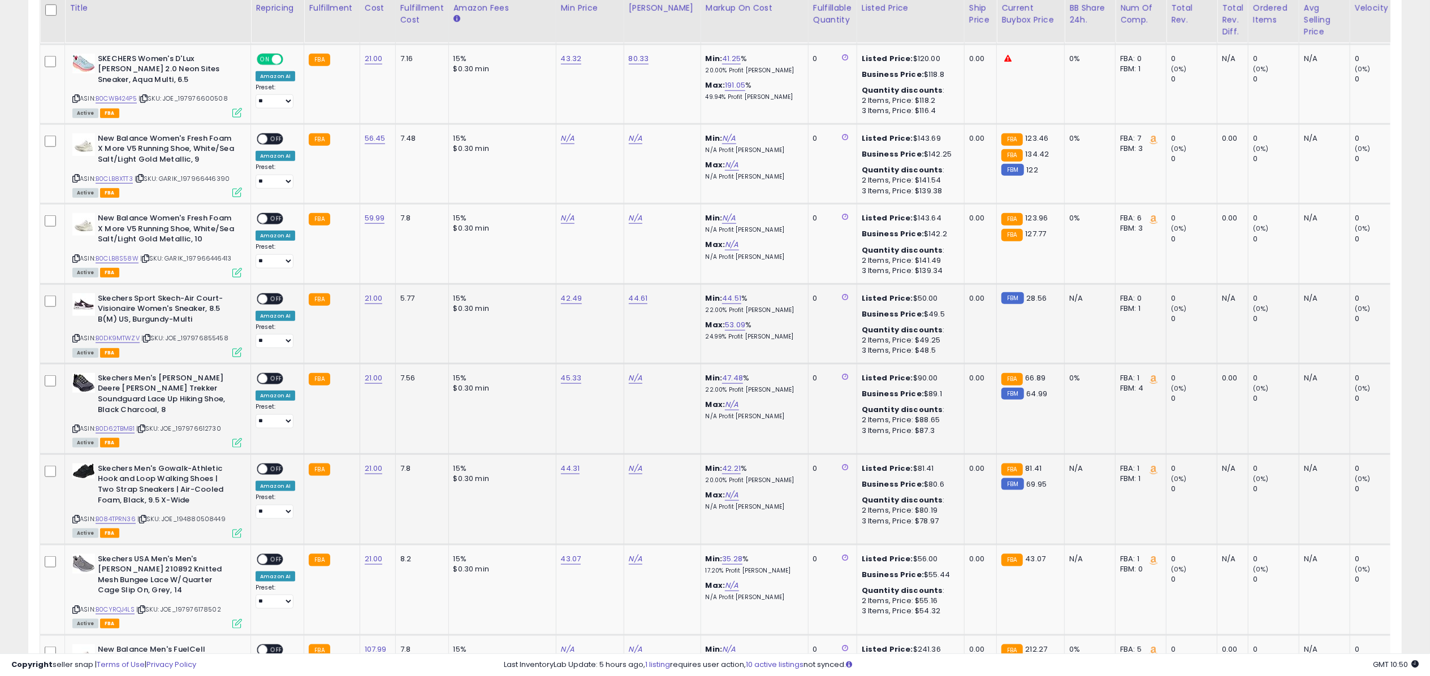
click at [273, 299] on span "OFF" at bounding box center [276, 299] width 18 height 10
click at [236, 352] on icon at bounding box center [237, 353] width 10 height 10
click at [632, 375] on link "N/A" at bounding box center [636, 378] width 14 height 11
type input "*****"
click button "submit" at bounding box center [664, 347] width 19 height 17
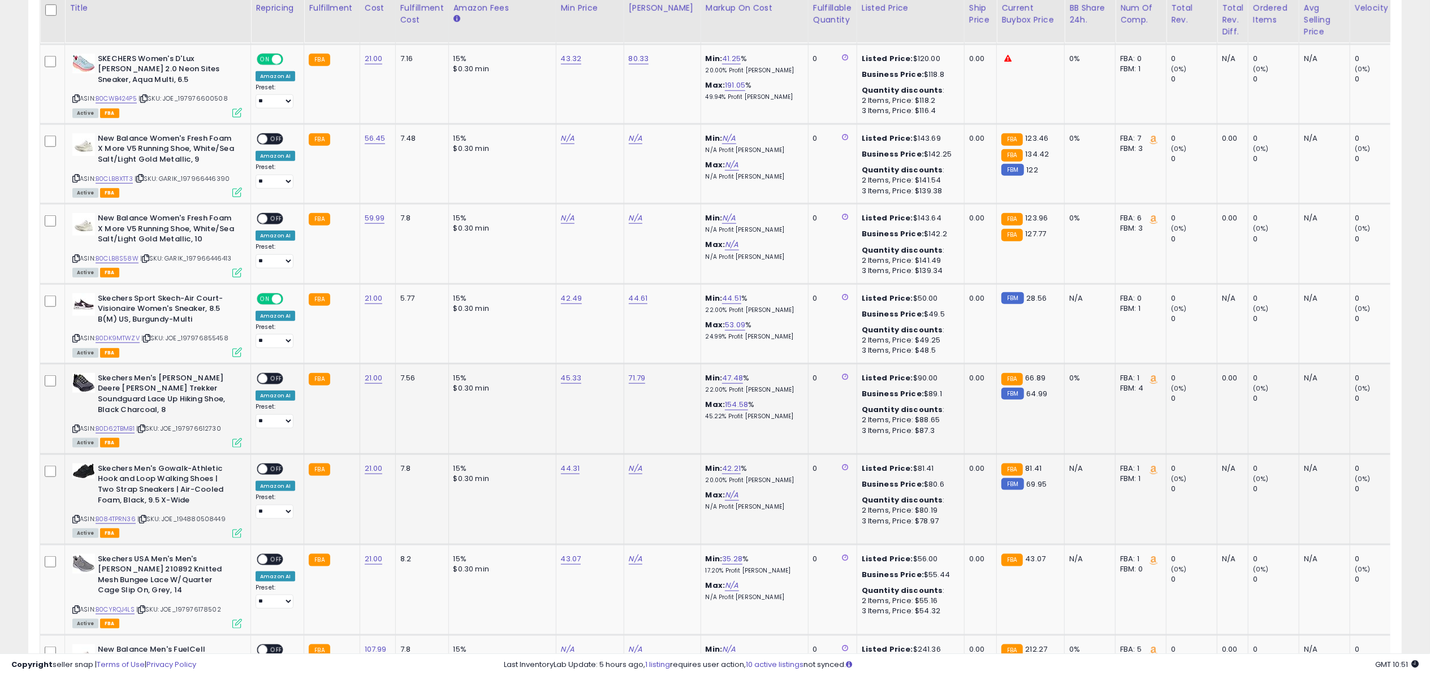
click at [273, 375] on span "OFF" at bounding box center [276, 379] width 18 height 10
click at [239, 438] on icon at bounding box center [237, 443] width 10 height 10
click at [634, 463] on link "N/A" at bounding box center [636, 468] width 14 height 11
type input "*****"
click button "submit" at bounding box center [664, 426] width 19 height 17
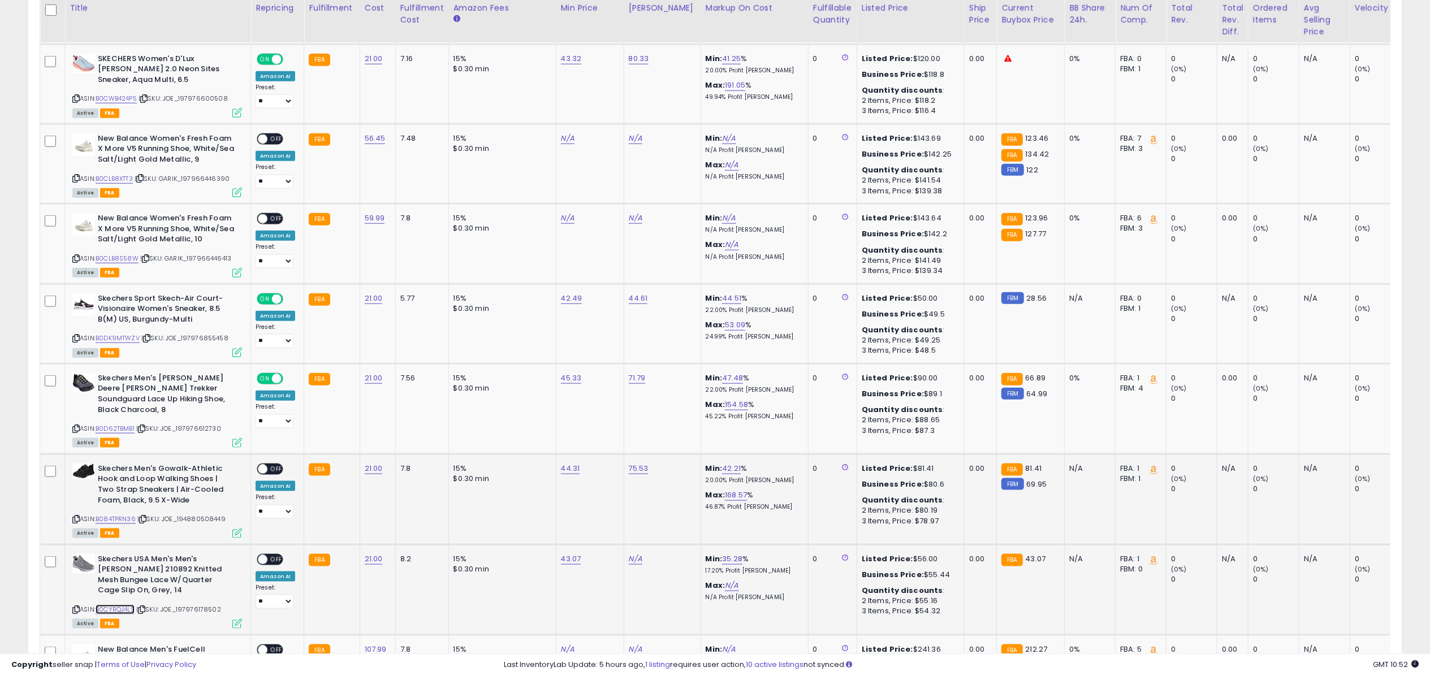
click at [112, 605] on link "B0CYRQJ4LS" at bounding box center [115, 610] width 39 height 10
click at [272, 464] on span "OFF" at bounding box center [276, 469] width 18 height 10
click at [238, 438] on icon at bounding box center [237, 443] width 10 height 10
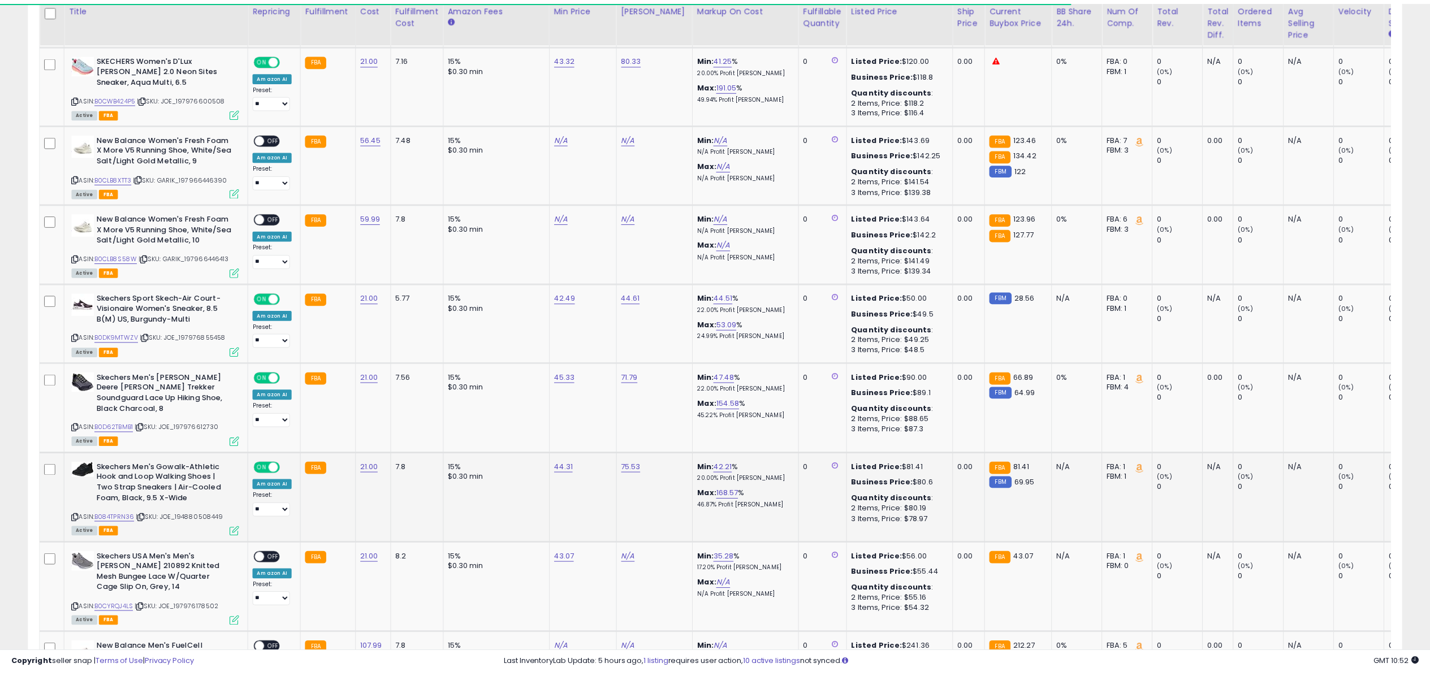
scroll to position [231, 798]
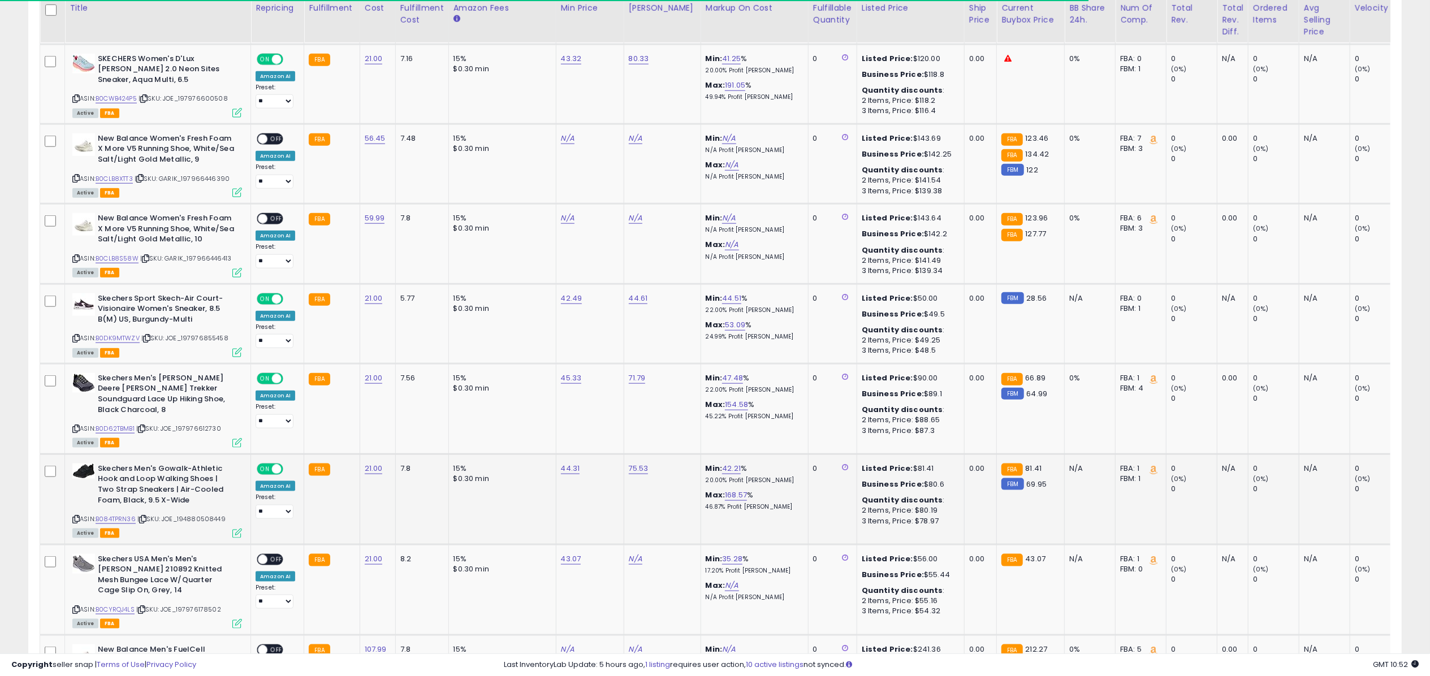
click at [239, 529] on icon at bounding box center [237, 534] width 10 height 10
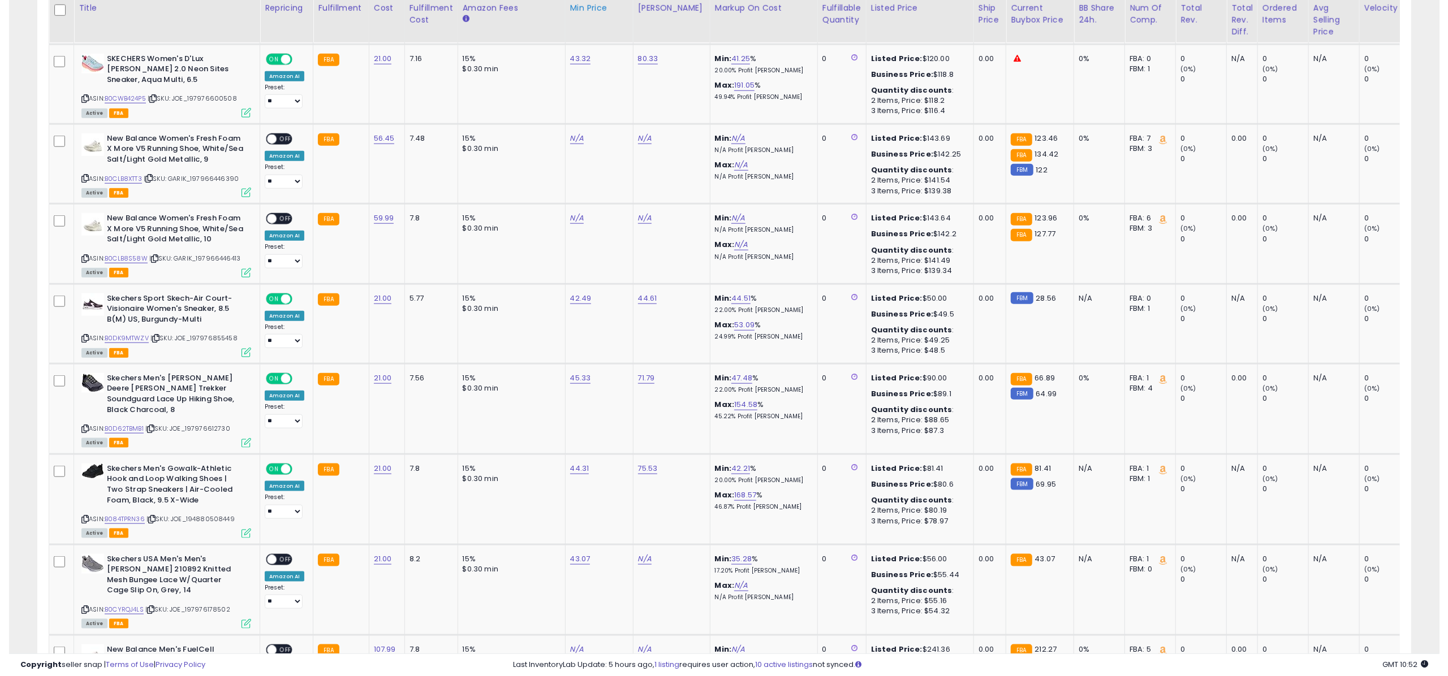
scroll to position [565272, 564707]
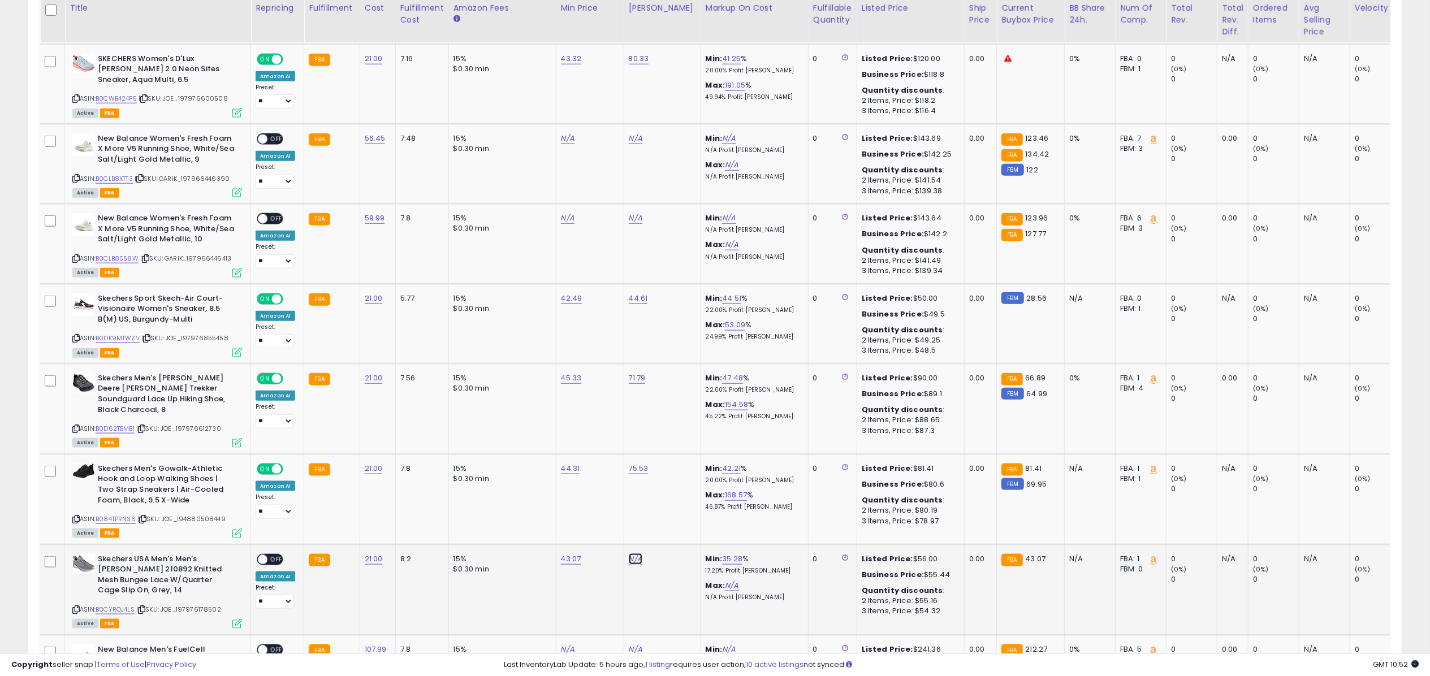
click at [634, 554] on link "N/A" at bounding box center [636, 559] width 14 height 11
type input "****"
click button "submit" at bounding box center [664, 516] width 19 height 17
click at [271, 555] on div "ON OFF" at bounding box center [257, 560] width 27 height 10
click at [277, 555] on span "OFF" at bounding box center [276, 560] width 18 height 10
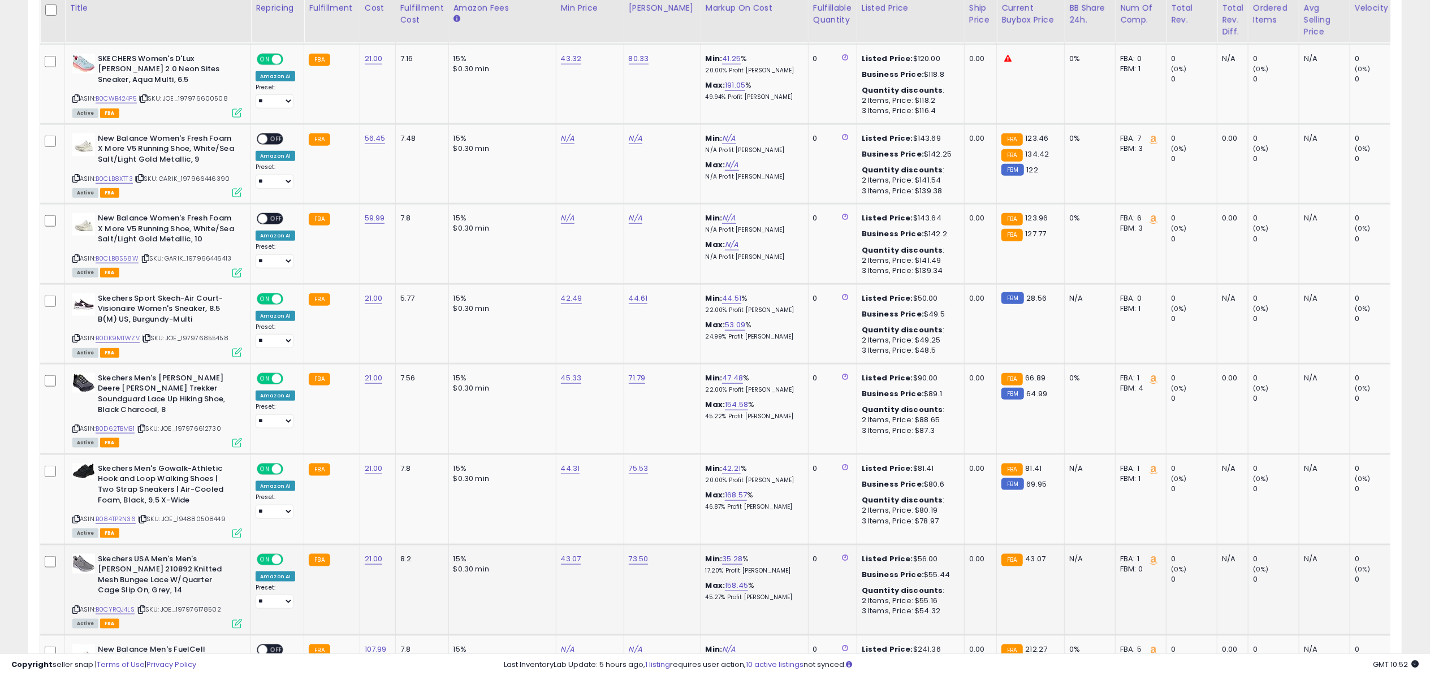
click at [240, 619] on icon at bounding box center [237, 624] width 10 height 10
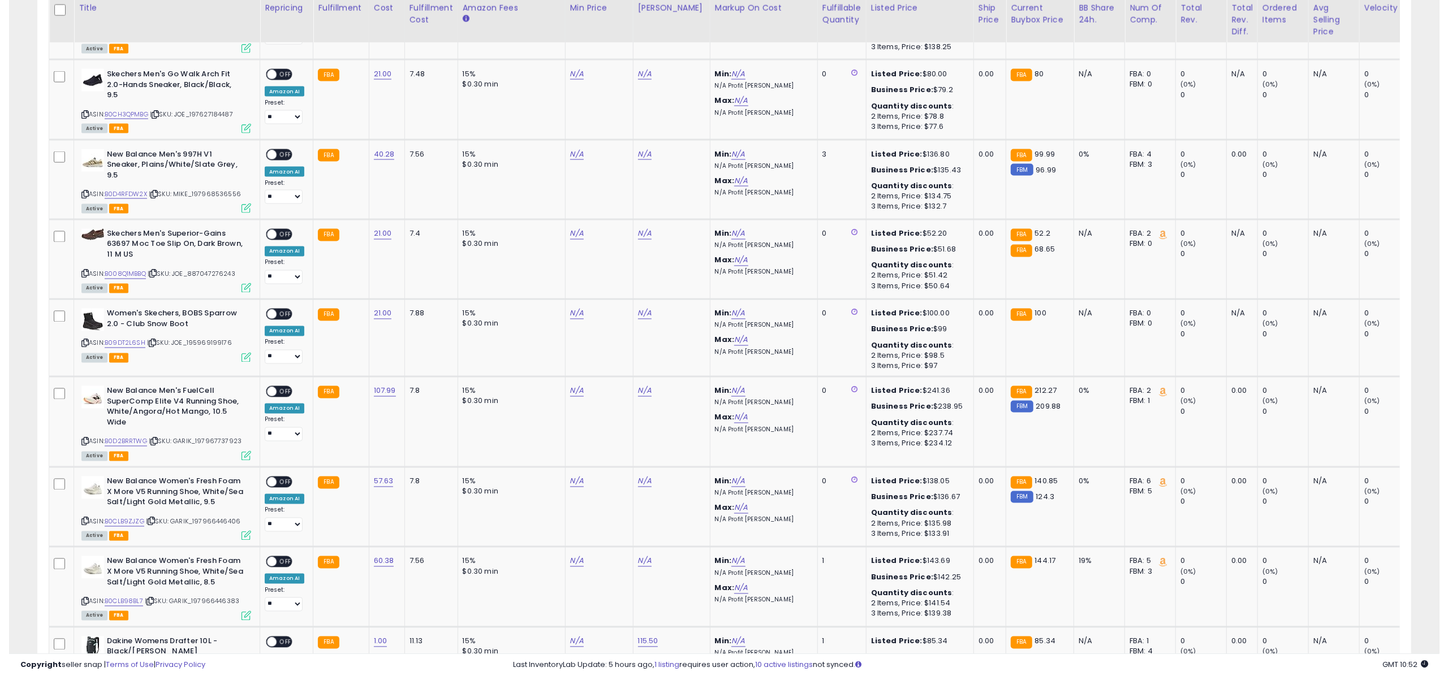
scroll to position [1919, 0]
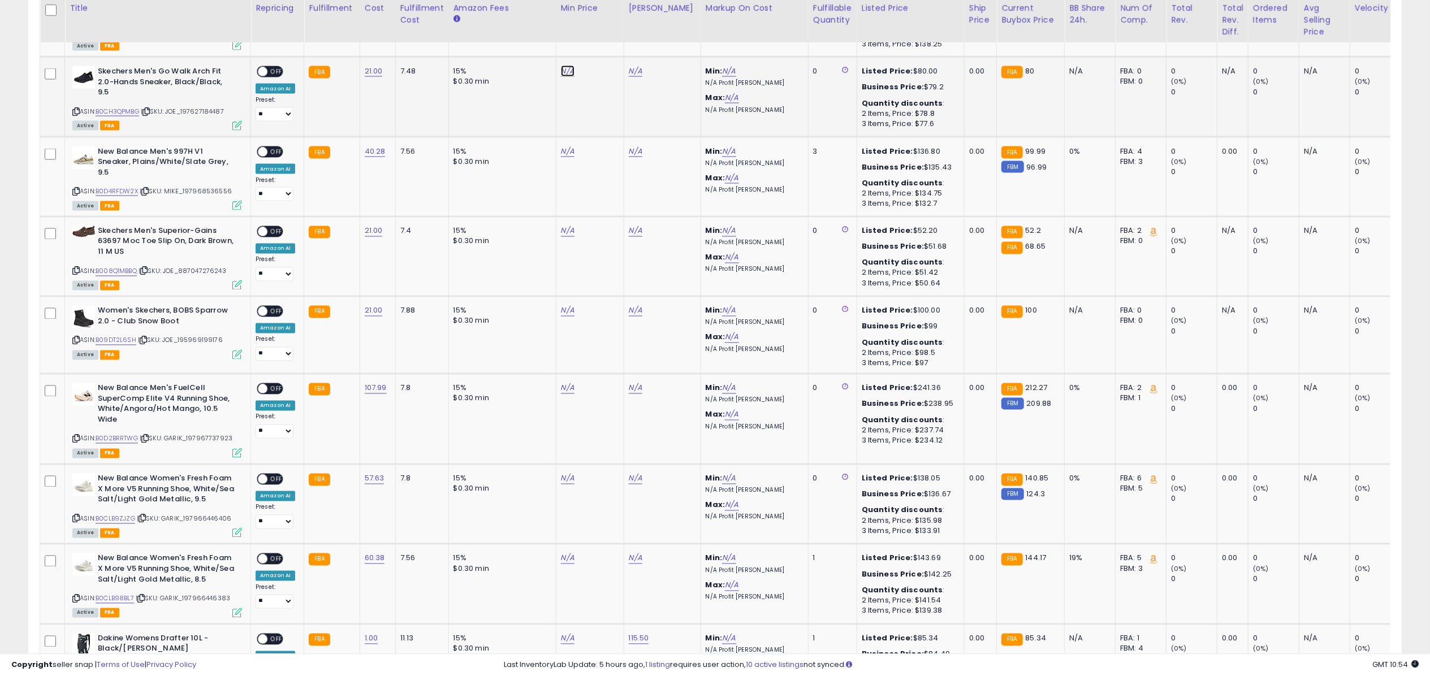
click at [562, 66] on link "N/A" at bounding box center [568, 71] width 14 height 11
type input "*****"
click button "submit" at bounding box center [597, 28] width 19 height 17
click at [563, 305] on link "N/A" at bounding box center [568, 310] width 14 height 11
click at [564, 226] on link "N/A" at bounding box center [568, 231] width 14 height 11
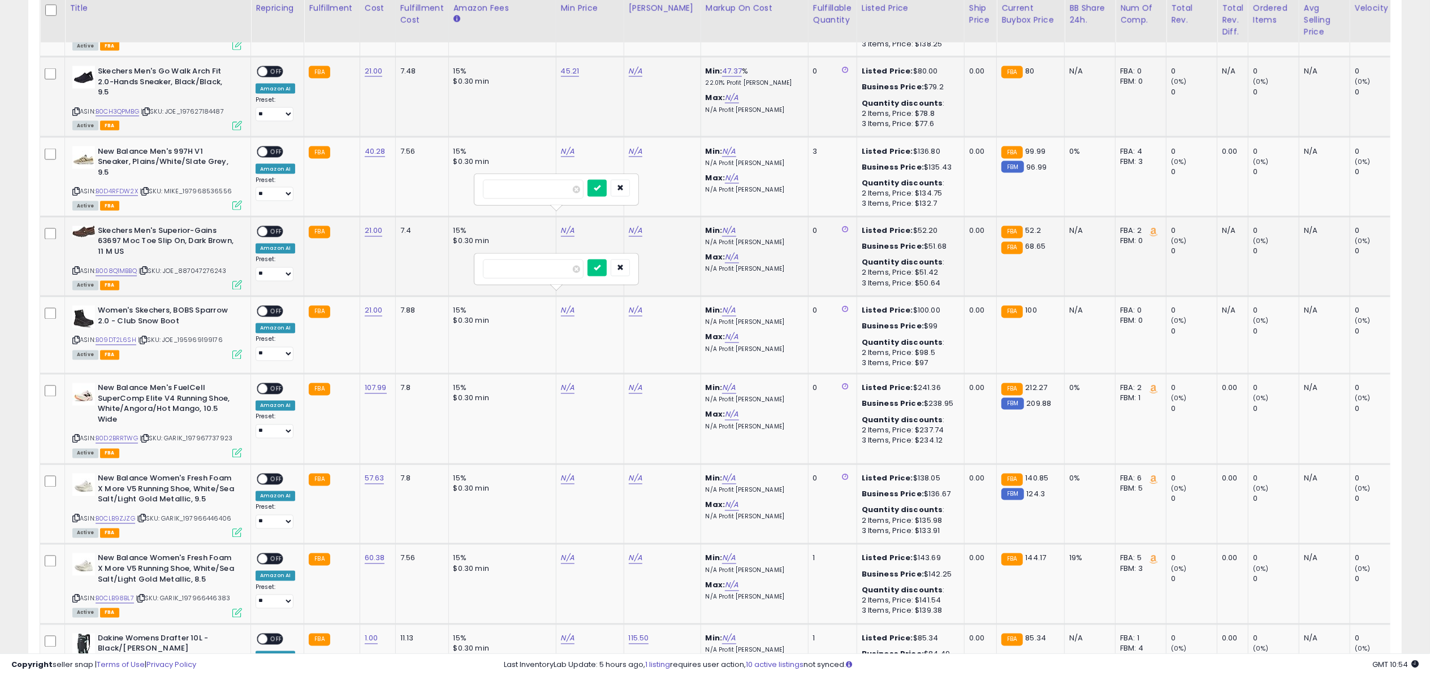
type input "*"
type input "*****"
click button "submit" at bounding box center [597, 188] width 19 height 17
click at [624, 266] on icon "button" at bounding box center [620, 267] width 7 height 7
click at [562, 305] on link "N/A" at bounding box center [568, 310] width 14 height 11
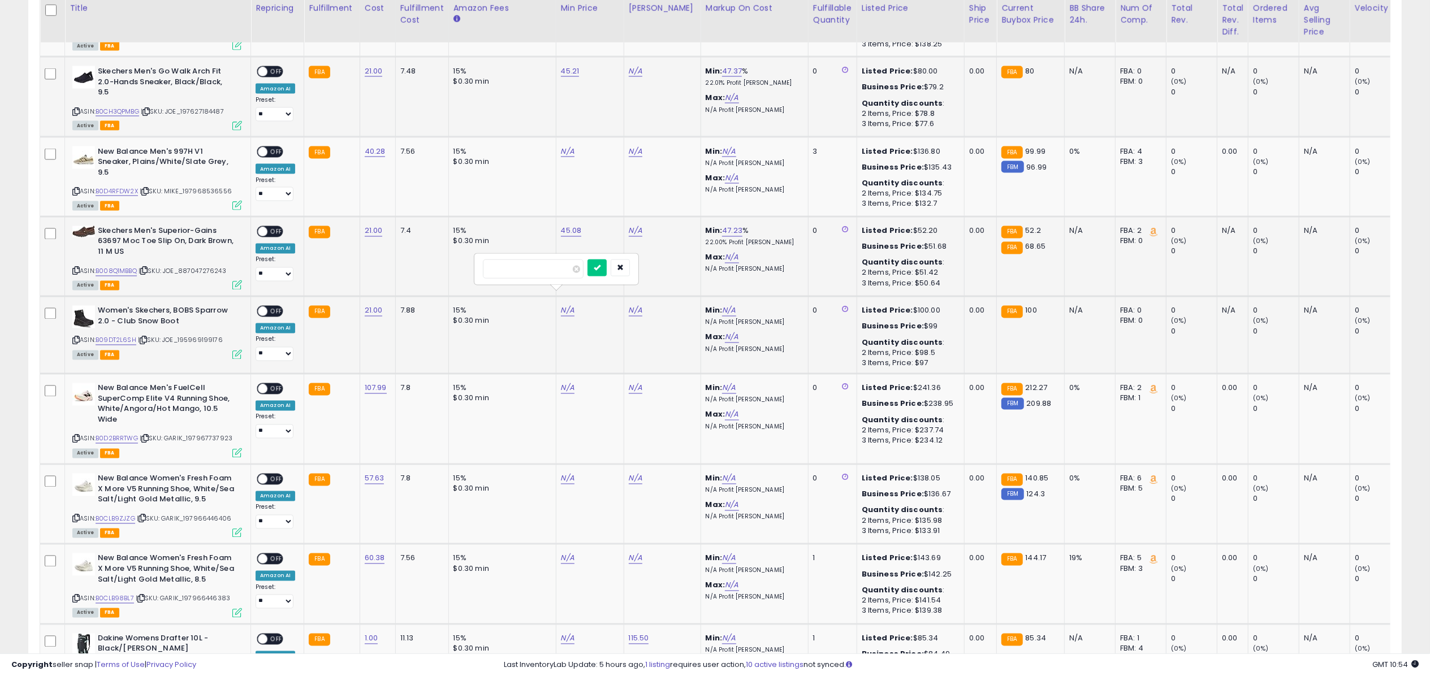
type input "*****"
click button "submit" at bounding box center [597, 268] width 19 height 17
click at [118, 107] on link "B0CH3QPMBG" at bounding box center [118, 112] width 44 height 10
click at [123, 267] on link "B008Q1MBBQ" at bounding box center [116, 272] width 41 height 10
click at [120, 336] on link "B09DT2L6SH" at bounding box center [116, 341] width 41 height 10
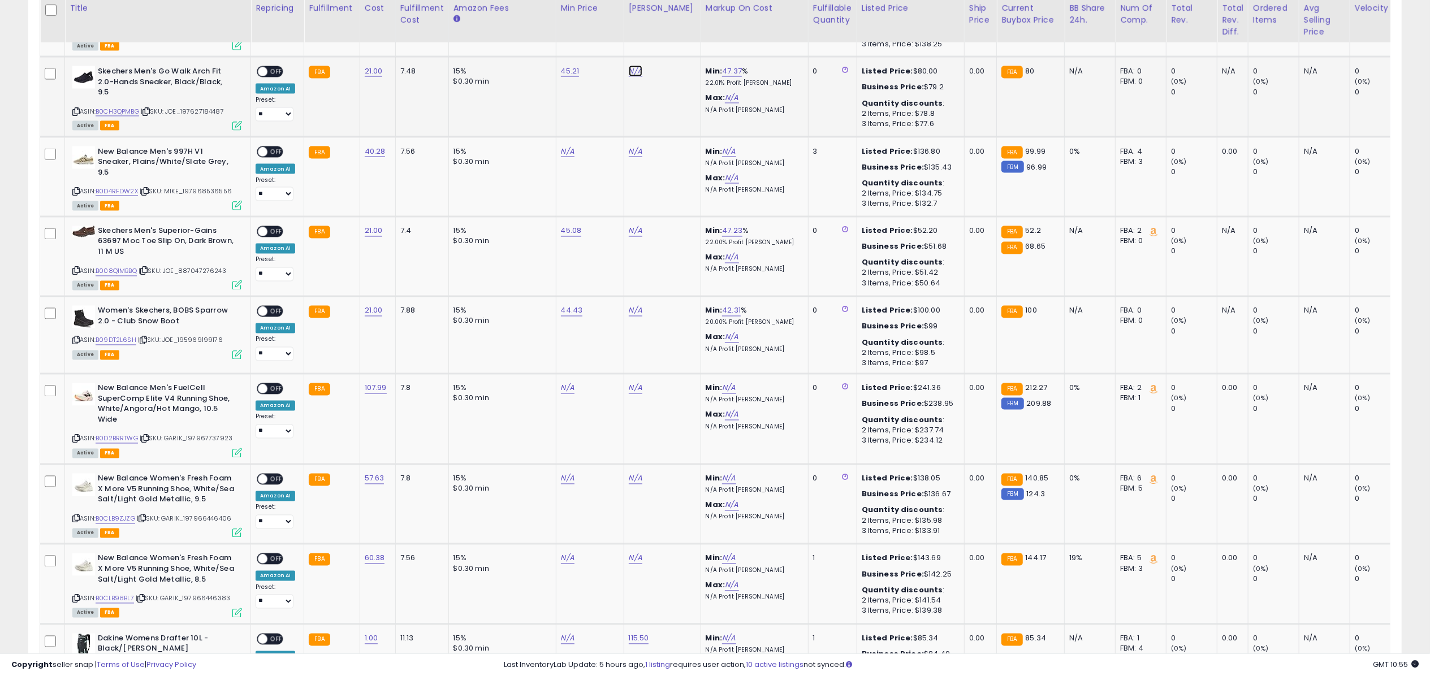
click at [632, 66] on link "N/A" at bounding box center [636, 71] width 14 height 11
type input "*****"
click button "submit" at bounding box center [664, 28] width 19 height 17
click at [274, 67] on span "OFF" at bounding box center [276, 72] width 18 height 10
click at [233, 121] on icon at bounding box center [237, 126] width 10 height 10
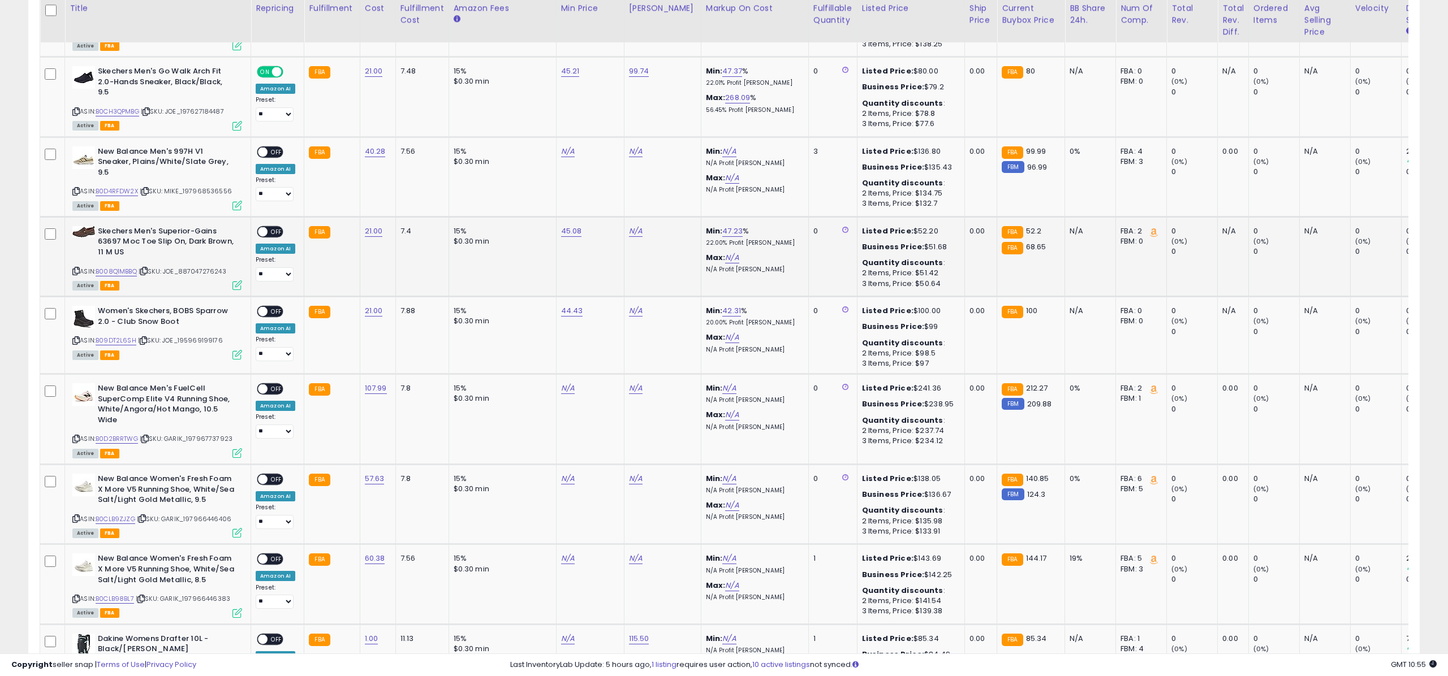
scroll to position [565272, 564707]
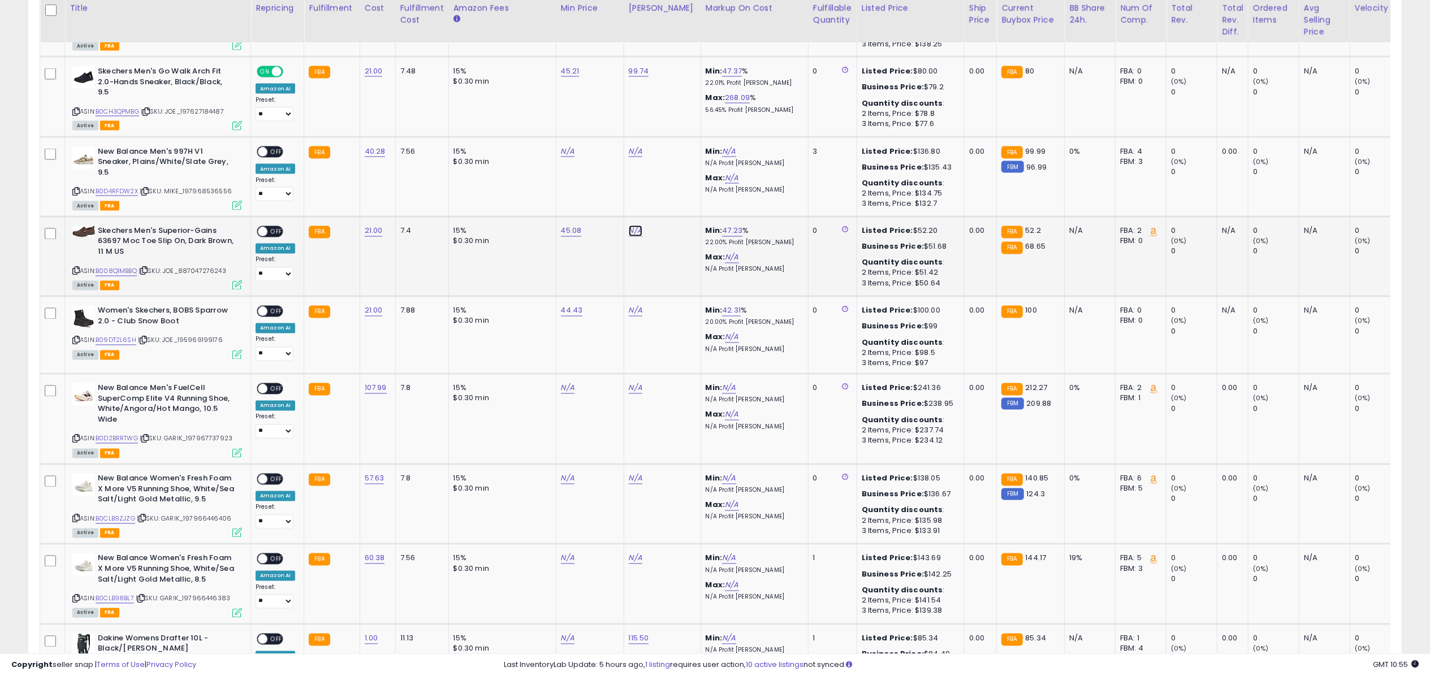
click at [636, 226] on link "N/A" at bounding box center [636, 231] width 14 height 11
type input "*****"
click button "submit" at bounding box center [664, 188] width 19 height 17
click at [236, 106] on div "ASIN: B0CH3QPMBG | SKU: JOE_197627184487 Active FBA" at bounding box center [157, 97] width 170 height 63
click at [232, 121] on icon at bounding box center [237, 126] width 10 height 10
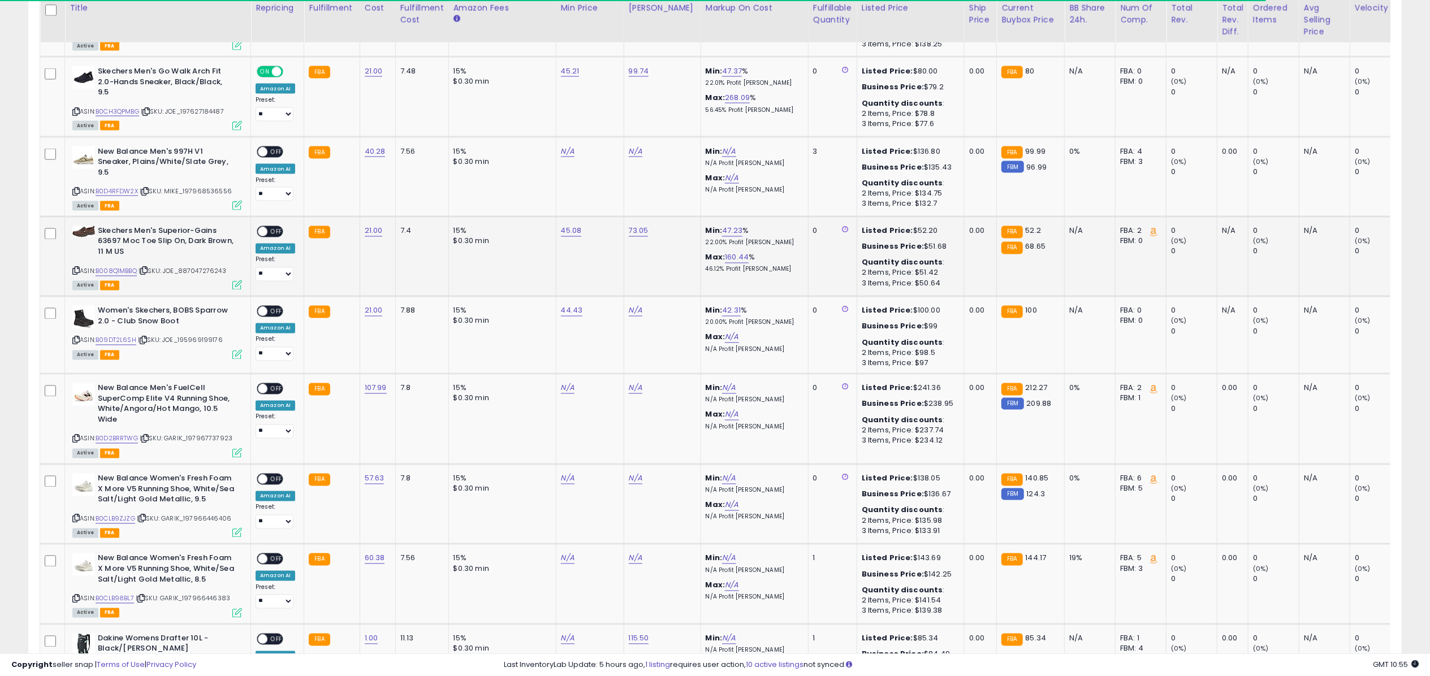
click at [264, 227] on span at bounding box center [263, 232] width 10 height 10
click at [236, 280] on icon at bounding box center [237, 285] width 10 height 10
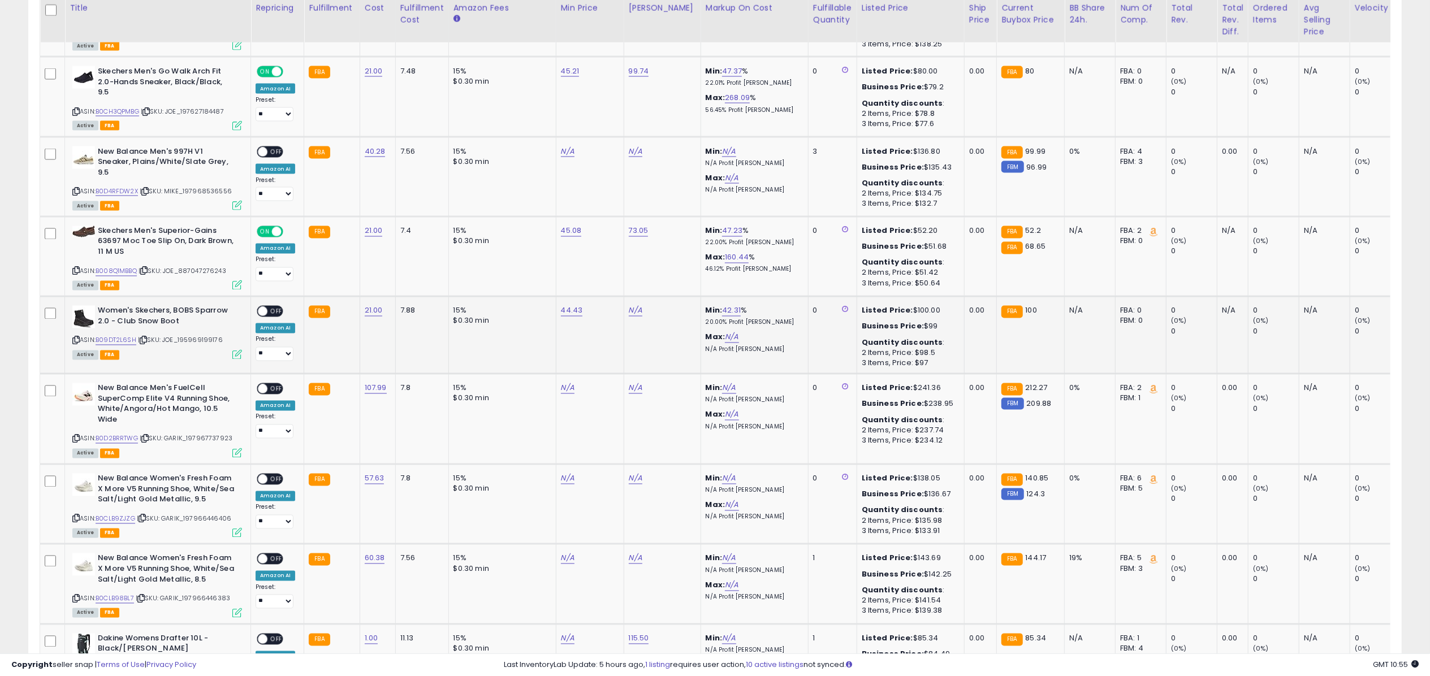
click at [634, 297] on td "N/A" at bounding box center [662, 335] width 77 height 77
click at [632, 305] on link "N/A" at bounding box center [636, 310] width 14 height 11
type input "***"
click button "submit" at bounding box center [664, 268] width 19 height 17
click at [276, 307] on span "OFF" at bounding box center [276, 312] width 18 height 10
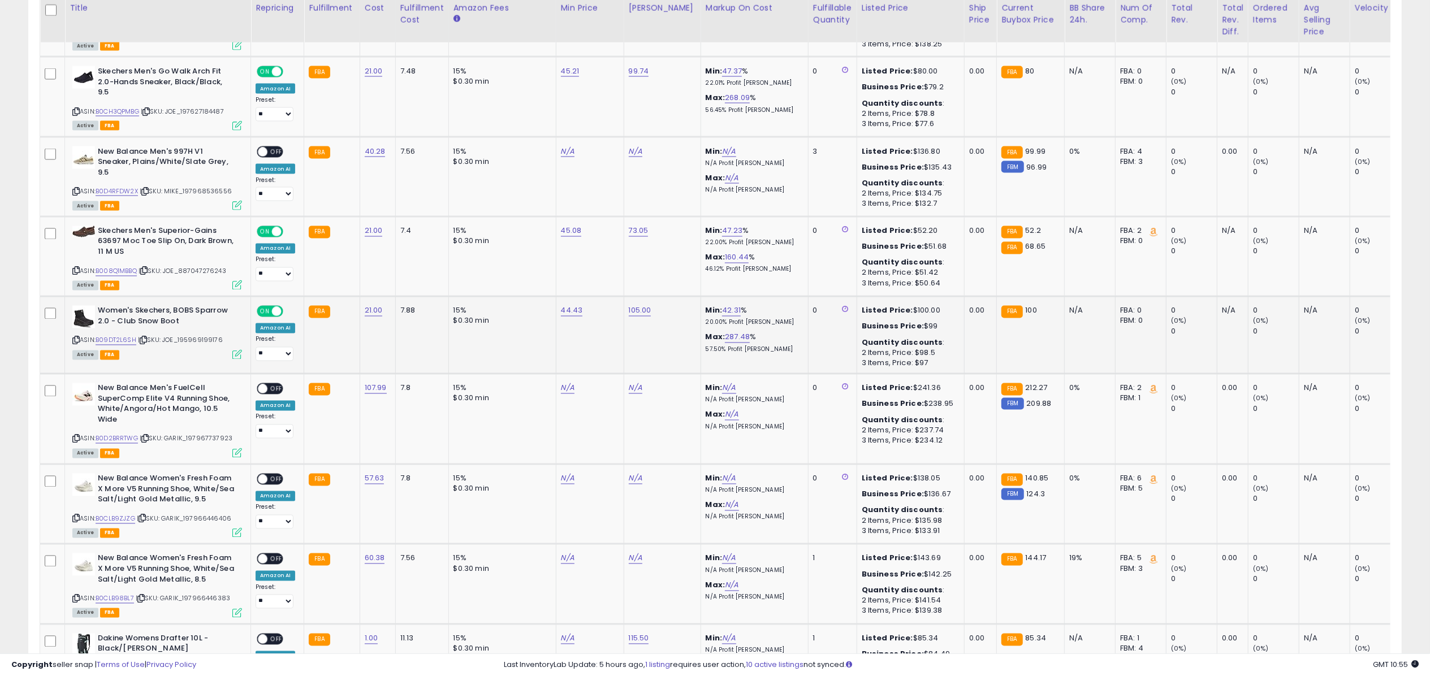
click at [240, 350] on icon at bounding box center [237, 355] width 10 height 10
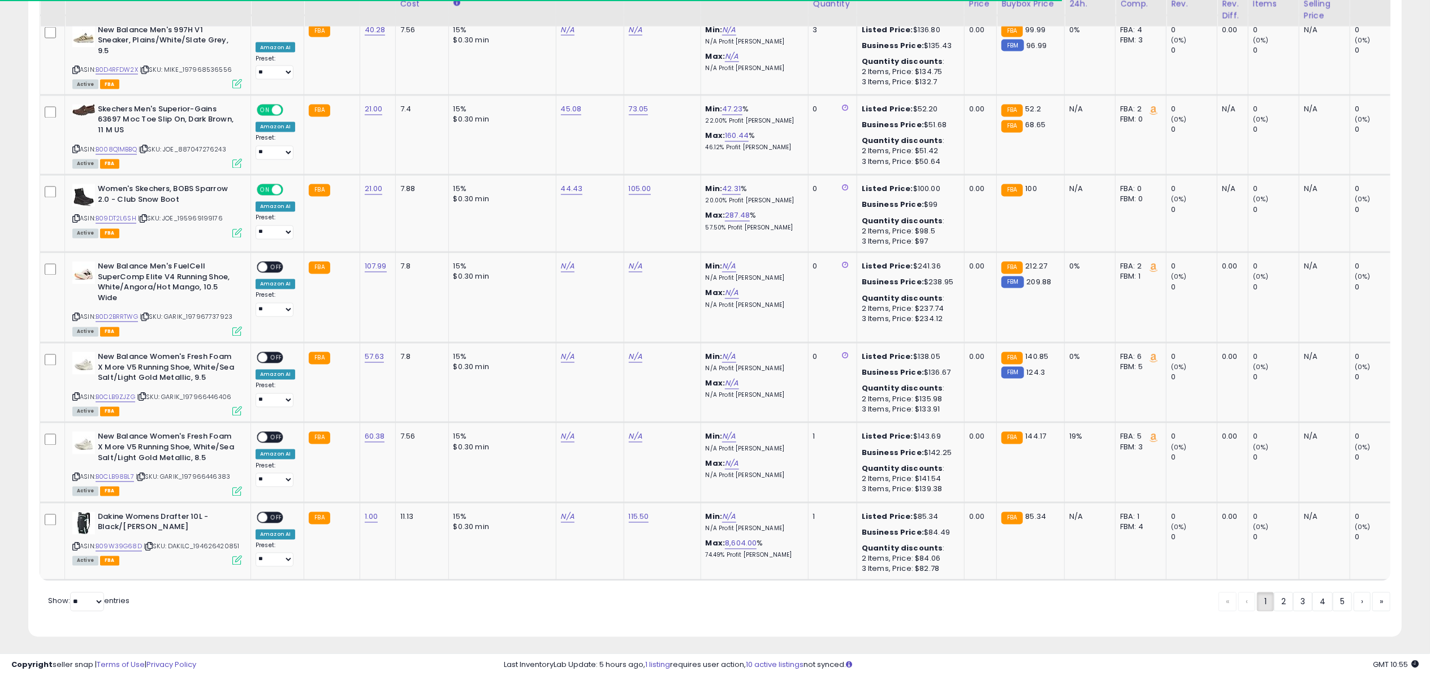
scroll to position [2048, 0]
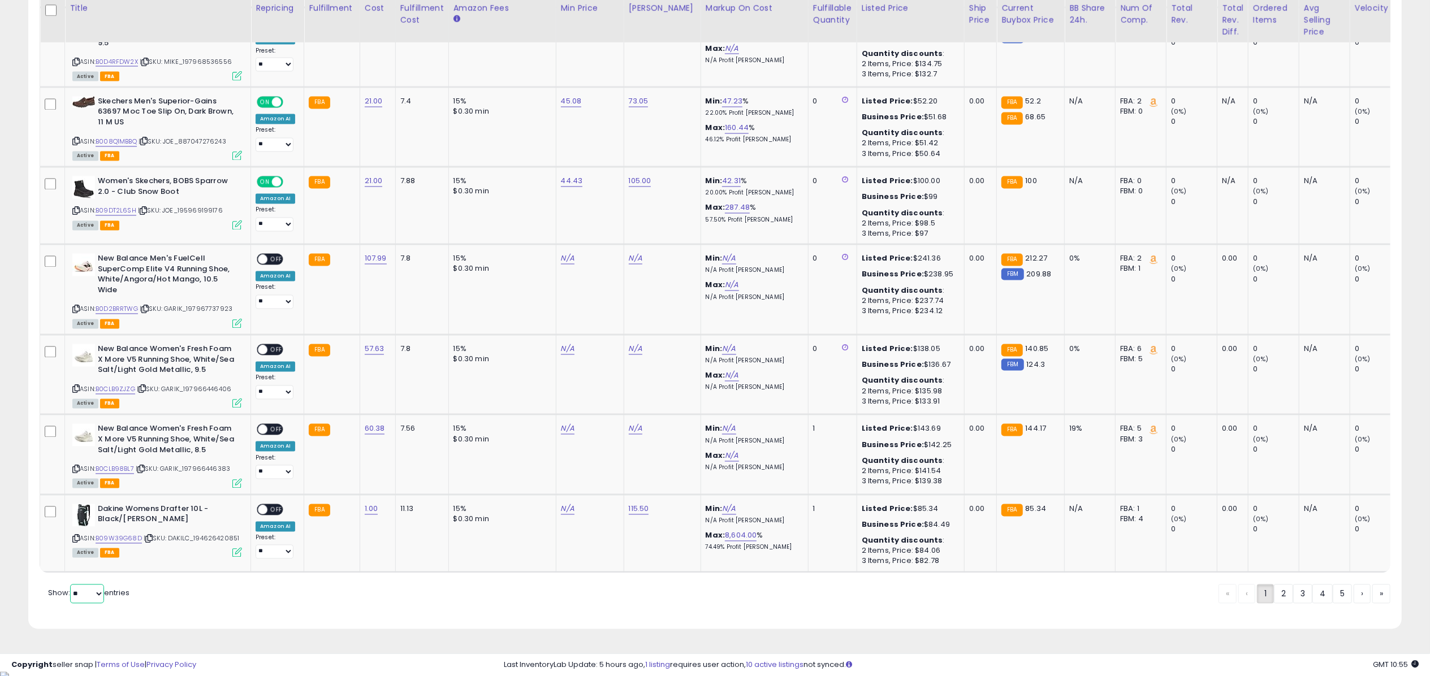
click at [93, 592] on select "** **" at bounding box center [87, 594] width 34 height 19
select select "**"
click at [71, 588] on select "** **" at bounding box center [87, 594] width 34 height 19
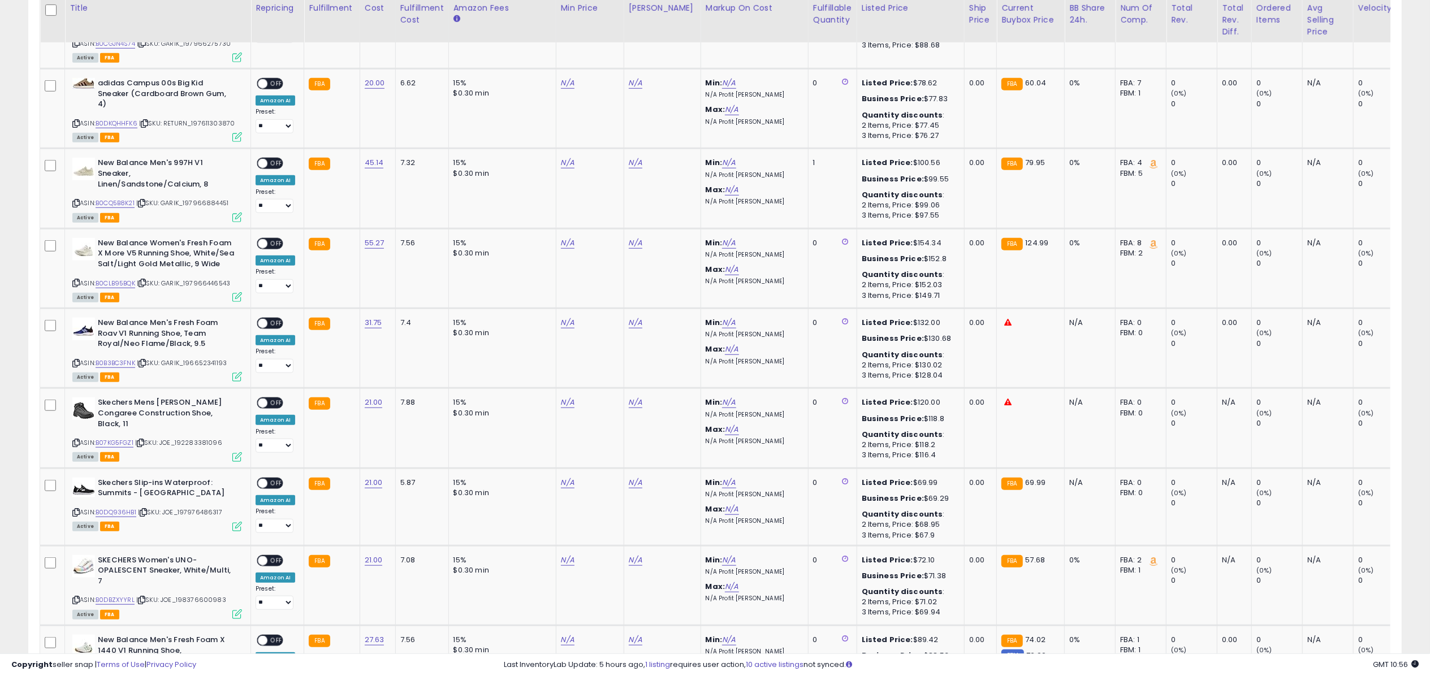
scroll to position [880, 0]
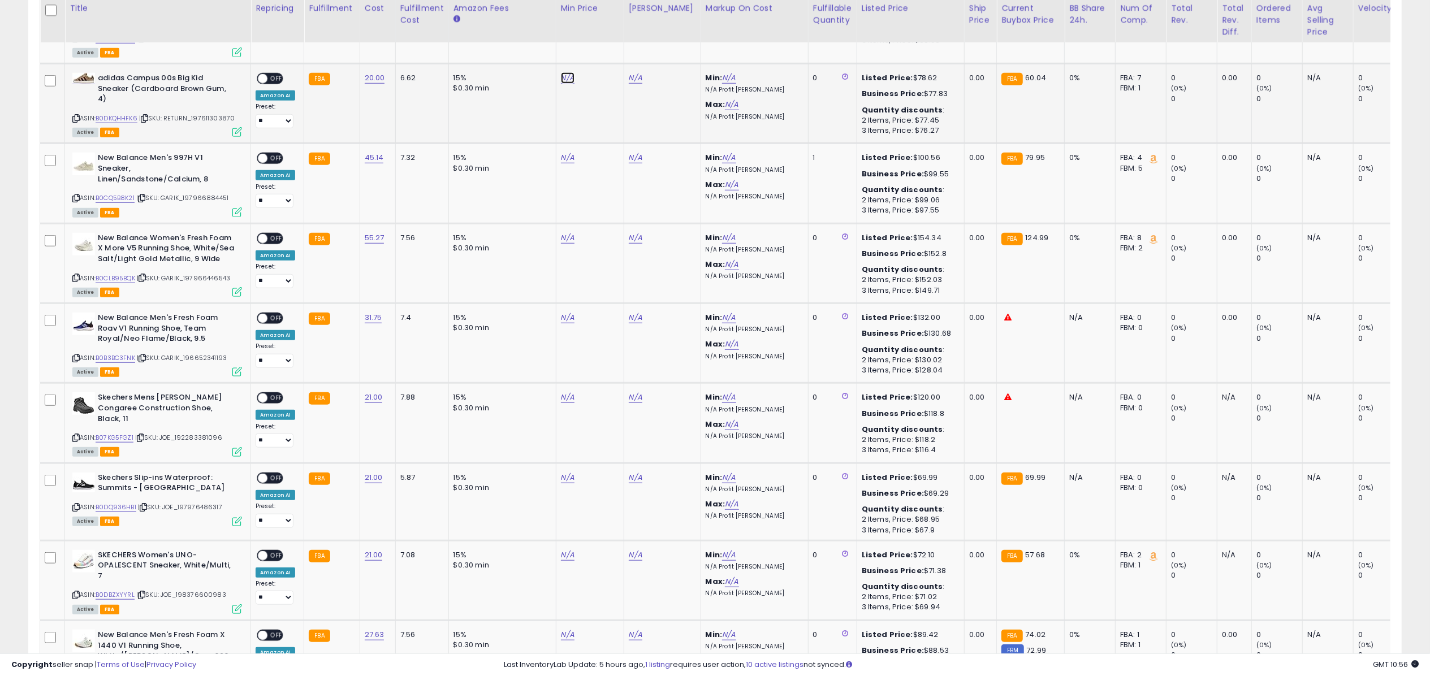
click at [569, 72] on link "N/A" at bounding box center [568, 77] width 14 height 11
type input "*****"
click button "submit" at bounding box center [597, 27] width 19 height 17
click at [568, 392] on link "N/A" at bounding box center [568, 397] width 14 height 11
type input "*****"
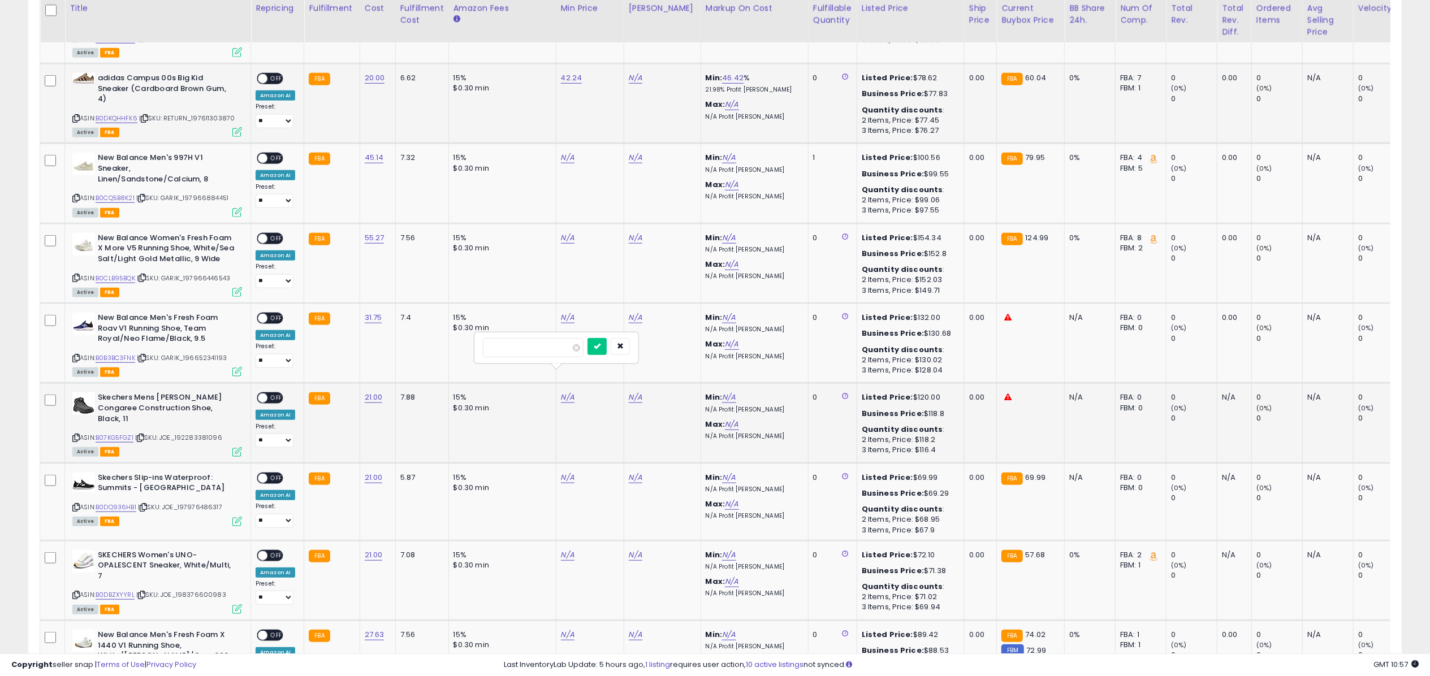
click button "submit" at bounding box center [597, 346] width 19 height 17
click at [568, 472] on link "N/A" at bounding box center [568, 477] width 14 height 11
type input "*****"
click button "submit" at bounding box center [597, 423] width 19 height 17
click at [562, 541] on td "N/A" at bounding box center [590, 581] width 68 height 80
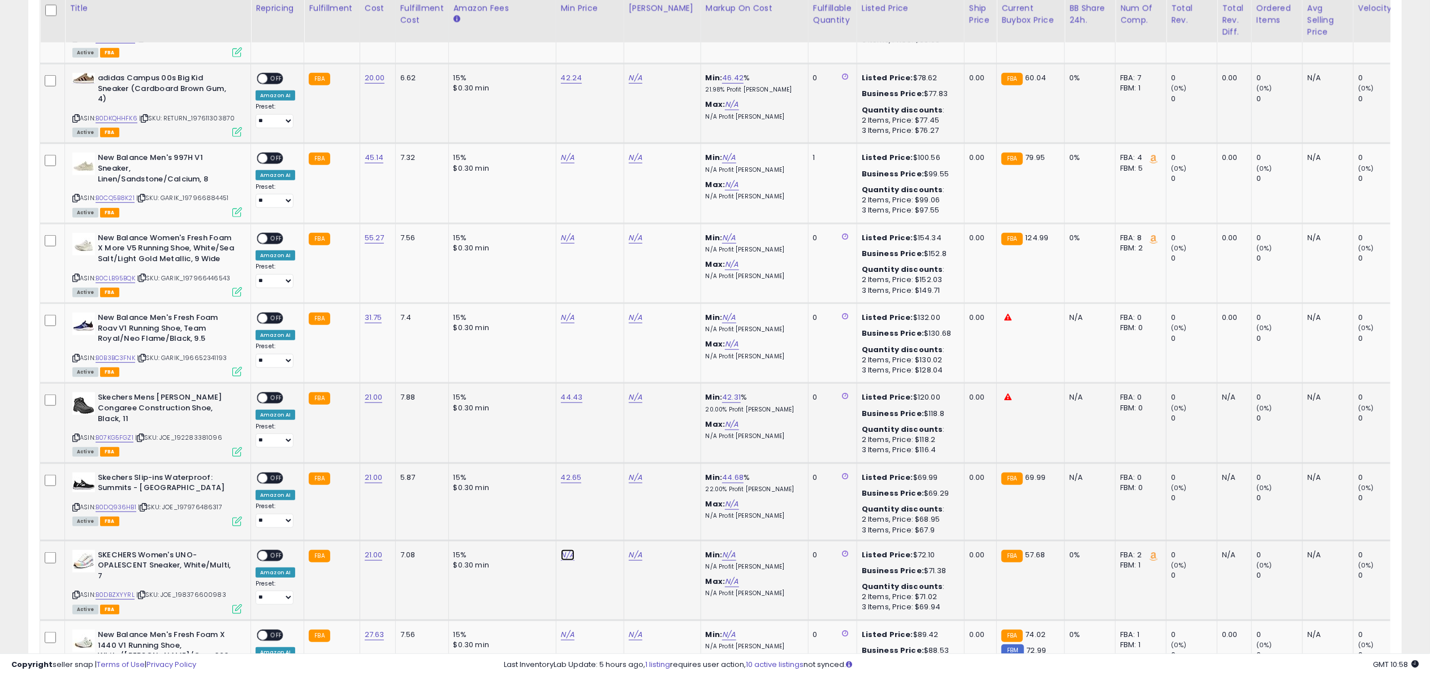
click at [571, 550] on link "N/A" at bounding box center [568, 555] width 14 height 11
type input "*****"
click button "submit" at bounding box center [597, 501] width 19 height 17
click at [130, 114] on link "B0DKQHHFK6" at bounding box center [117, 119] width 42 height 10
click at [121, 433] on link "B07KG5FGZ1" at bounding box center [115, 438] width 38 height 10
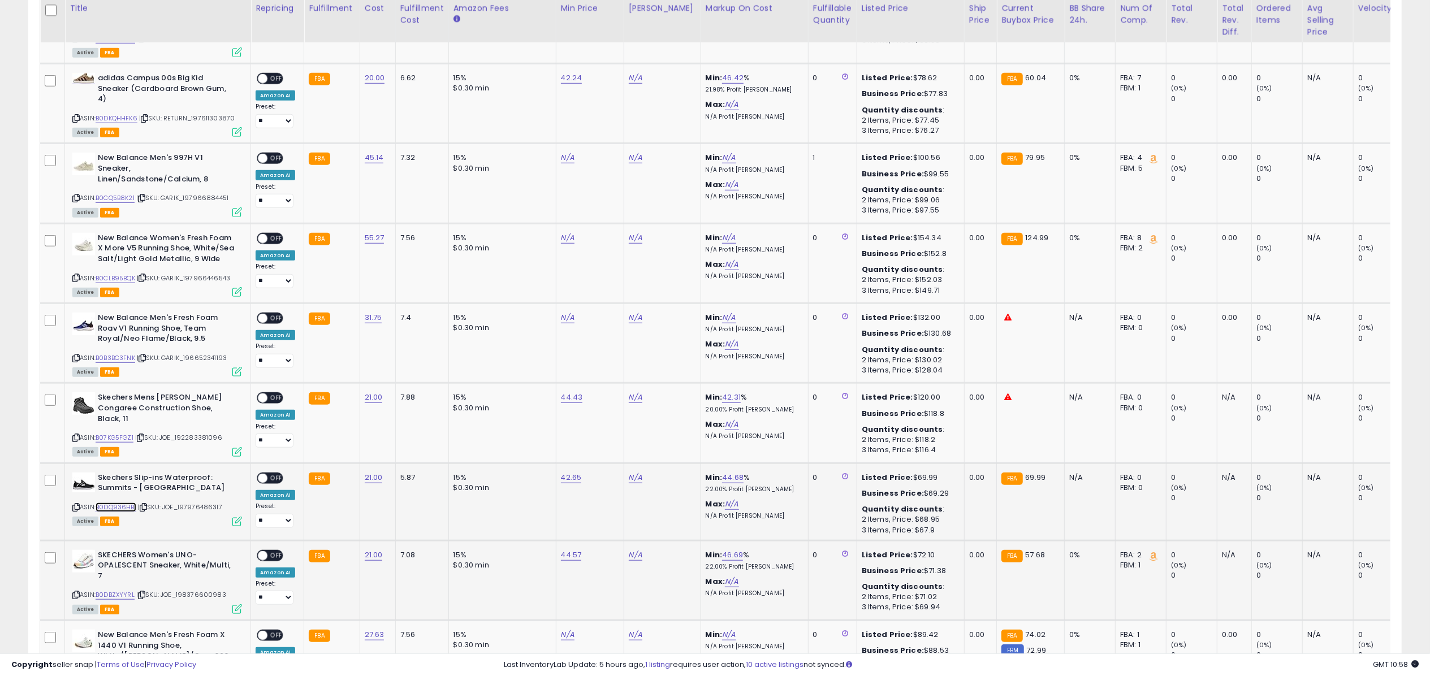
click at [127, 503] on link "B0DQ936HB1" at bounding box center [116, 508] width 41 height 10
click at [121, 590] on link "B0DBZXYYRL" at bounding box center [115, 595] width 39 height 10
